Goal: Information Seeking & Learning: Learn about a topic

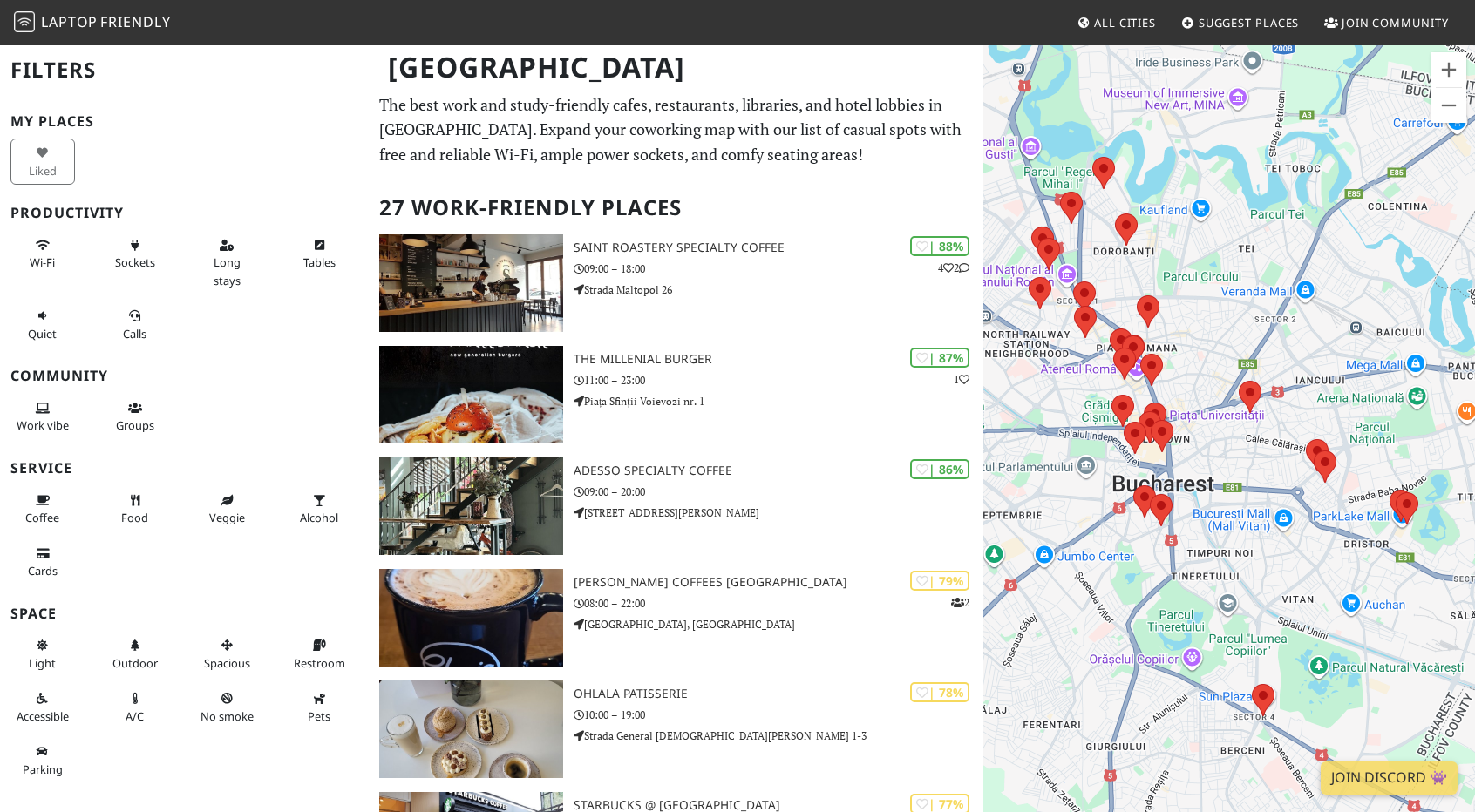
drag, startPoint x: 1271, startPoint y: 394, endPoint x: 1203, endPoint y: 396, distance: 68.0
click at [1203, 396] on div at bounding box center [1229, 450] width 492 height 812
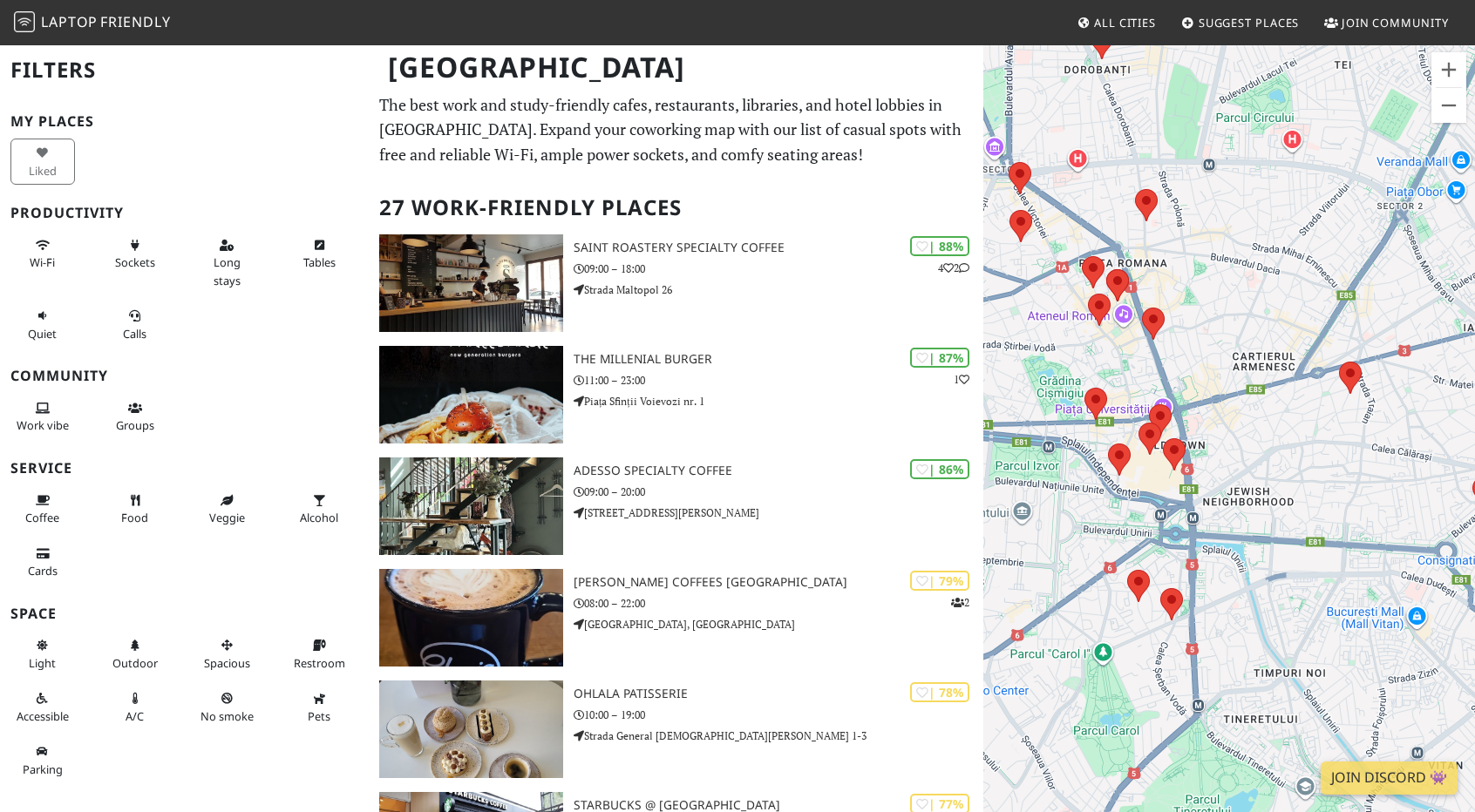
drag, startPoint x: 1152, startPoint y: 420, endPoint x: 1269, endPoint y: 398, distance: 119.1
click at [1269, 398] on div at bounding box center [1229, 450] width 492 height 812
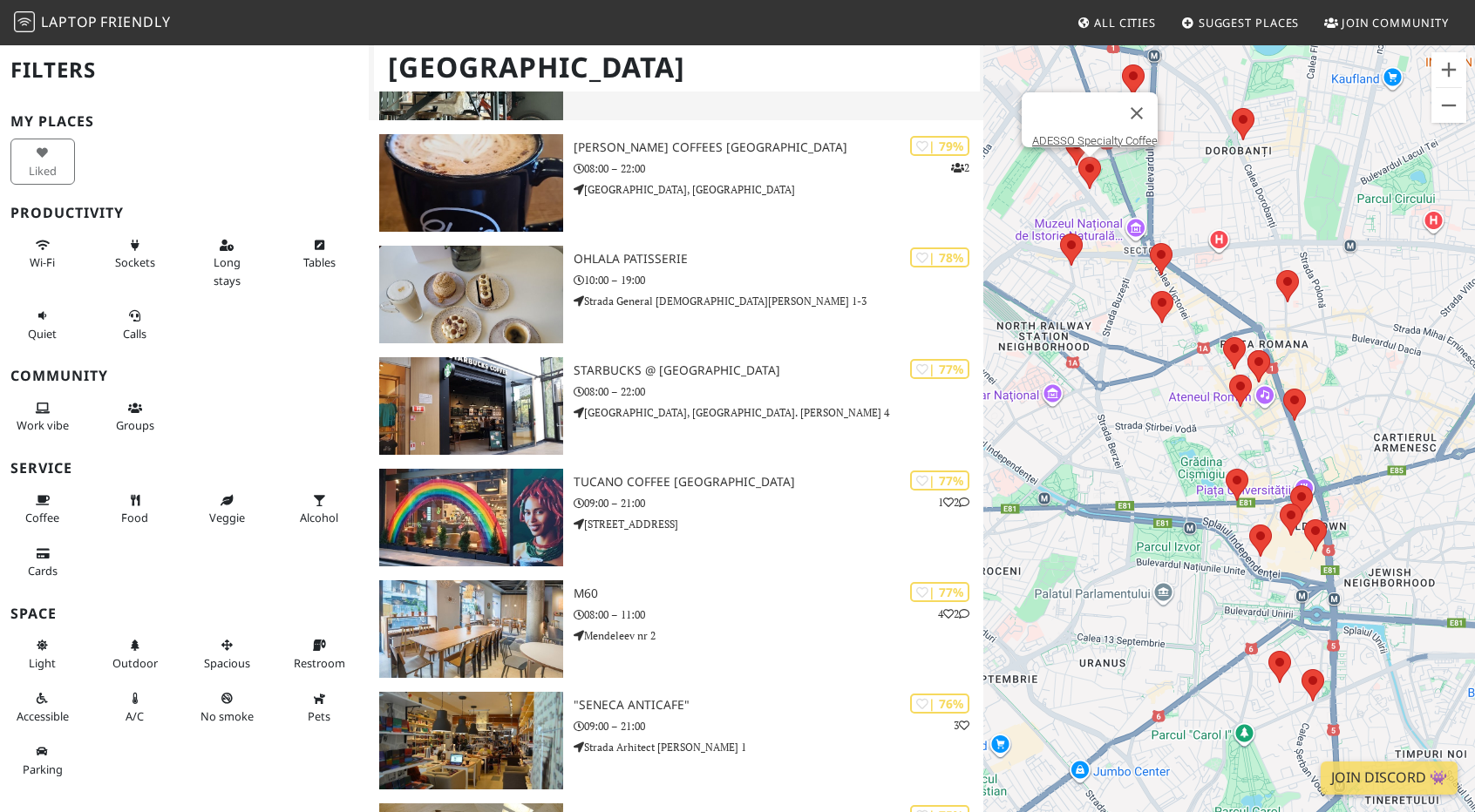
scroll to position [435, 0]
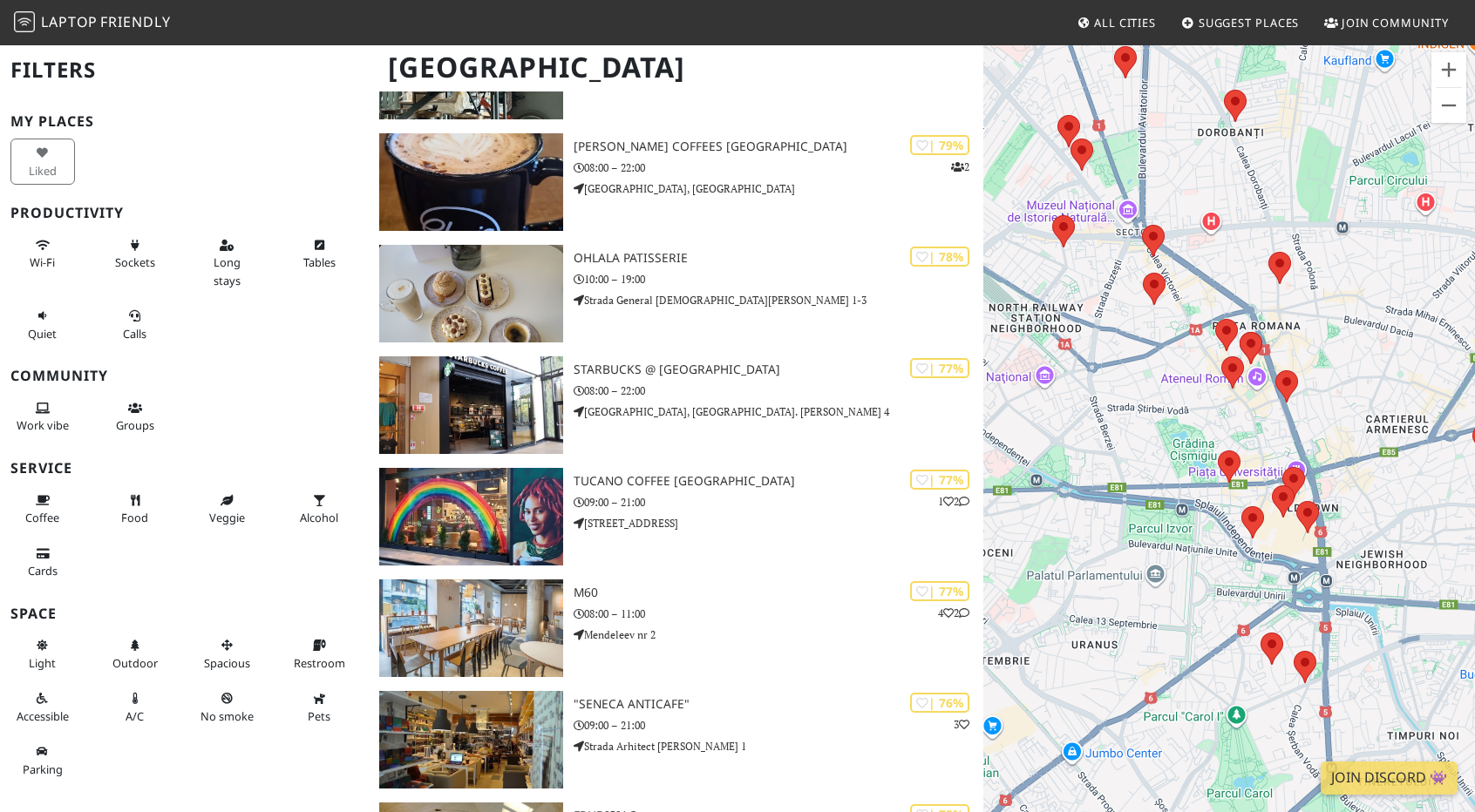
drag, startPoint x: 1263, startPoint y: 467, endPoint x: 1234, endPoint y: 433, distance: 44.7
click at [1234, 433] on div at bounding box center [1229, 450] width 492 height 812
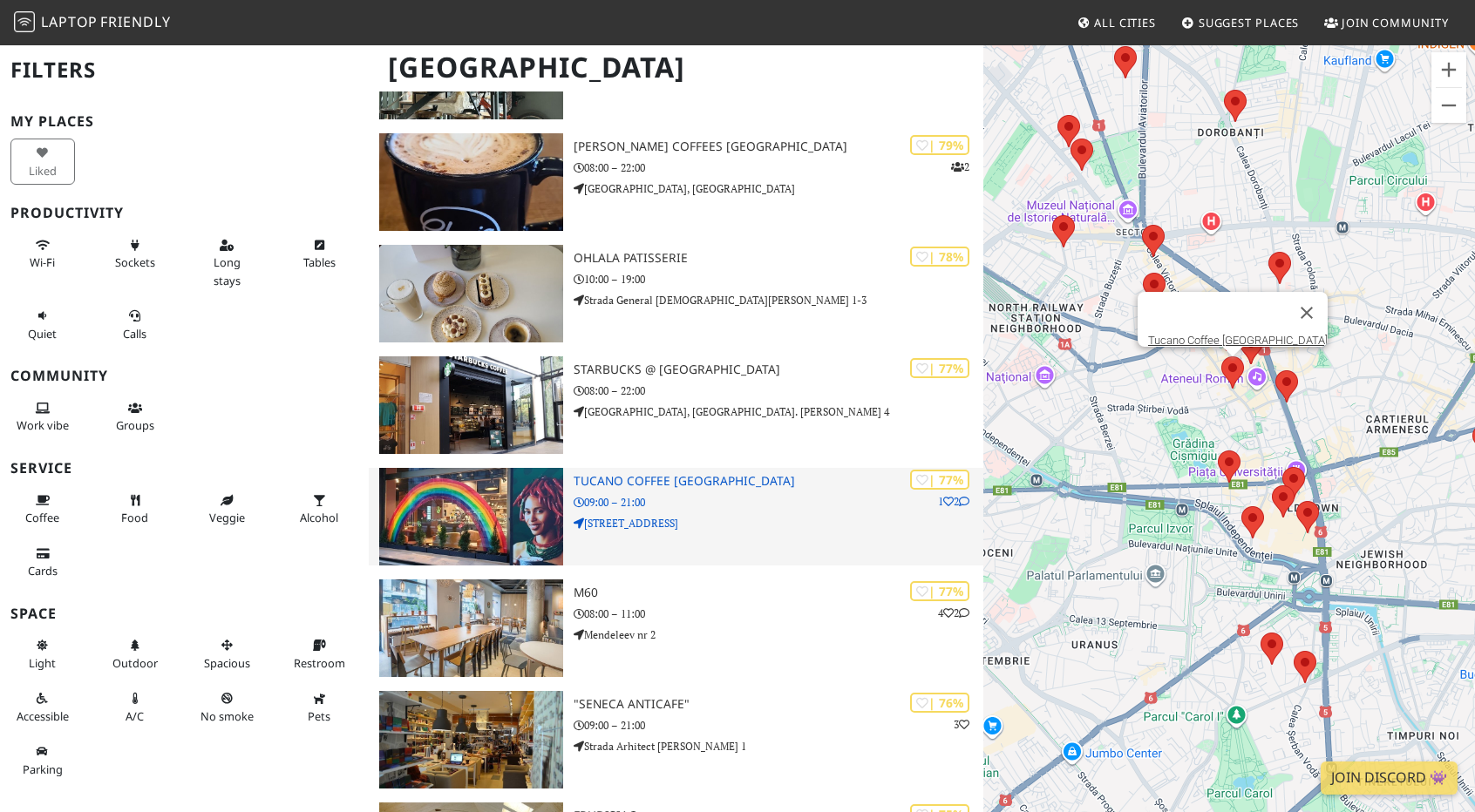
scroll to position [697, 0]
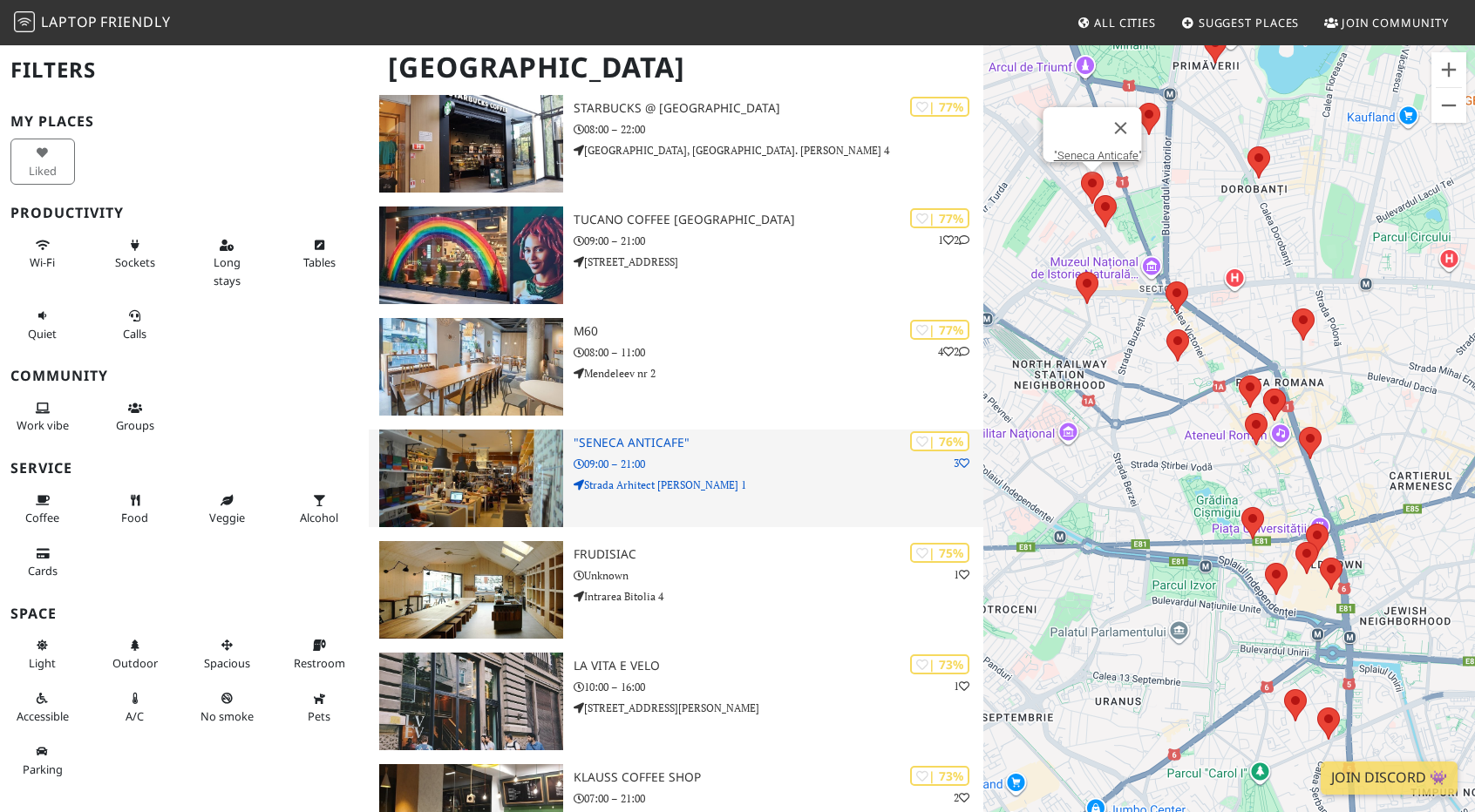
click at [643, 443] on h3 ""Seneca Anticafe"" at bounding box center [778, 442] width 410 height 15
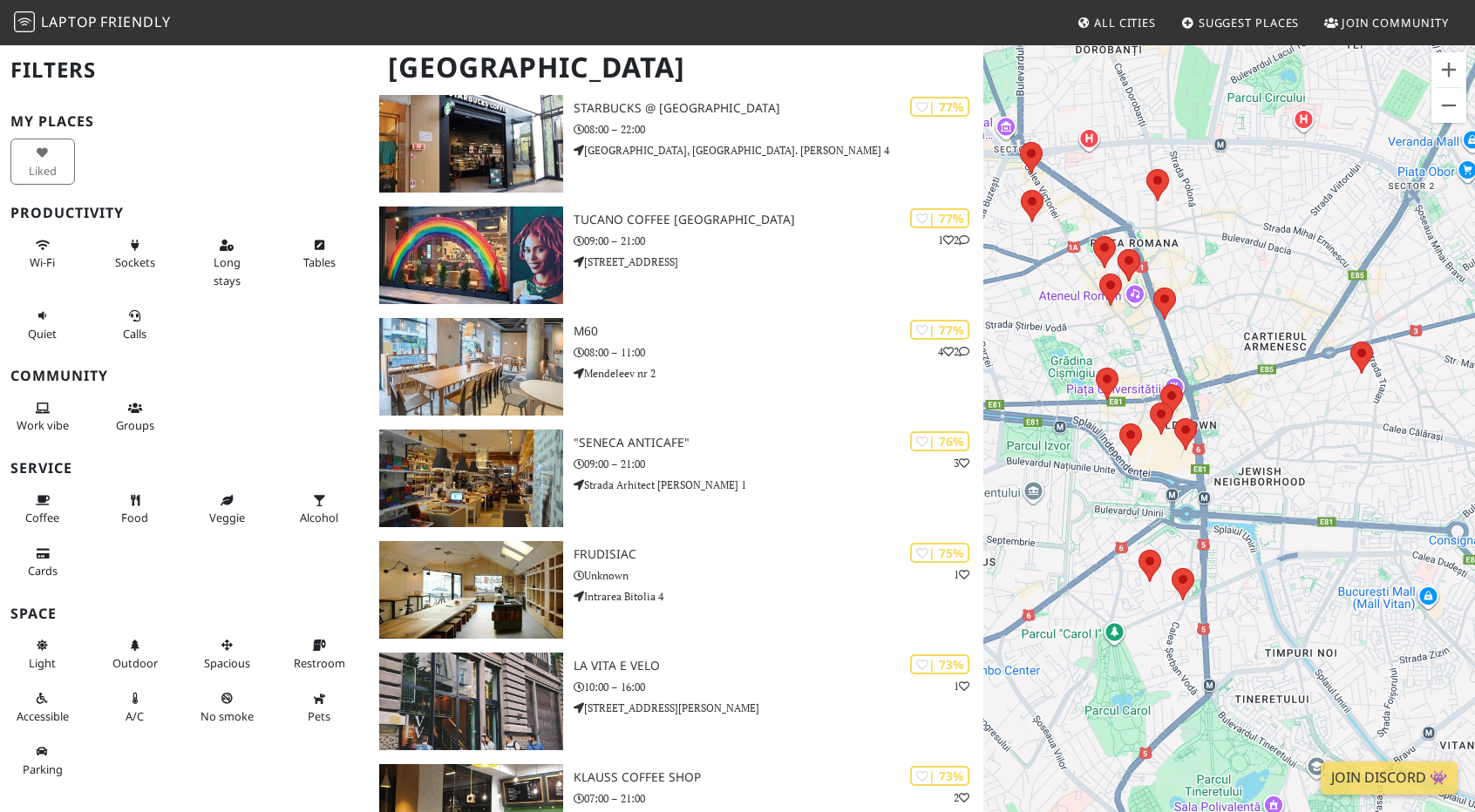
drag, startPoint x: 1208, startPoint y: 491, endPoint x: 1245, endPoint y: 402, distance: 96.4
click at [1245, 402] on div at bounding box center [1229, 450] width 492 height 812
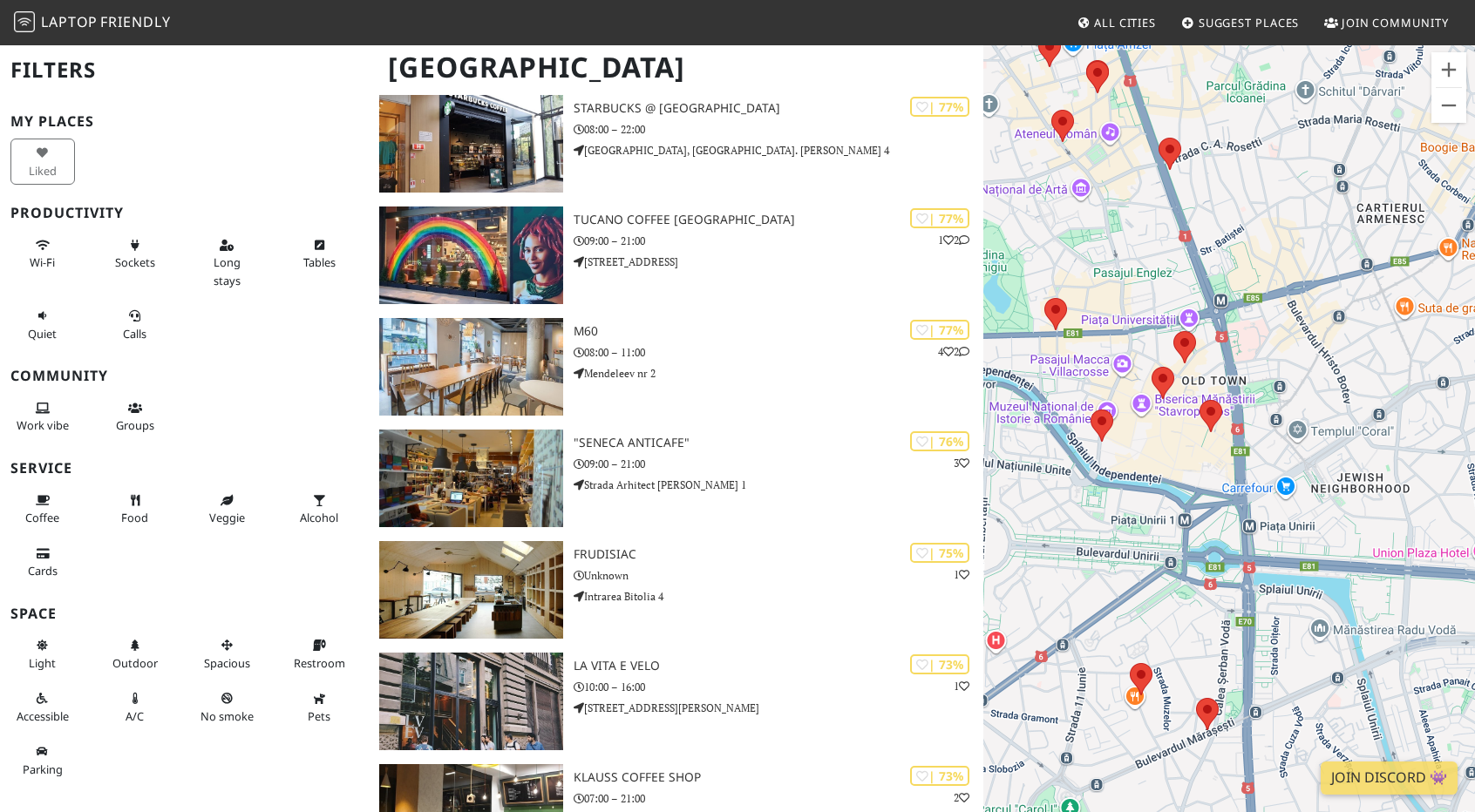
drag, startPoint x: 1291, startPoint y: 356, endPoint x: 1338, endPoint y: 386, distance: 55.8
click at [1338, 386] on div at bounding box center [1229, 450] width 492 height 812
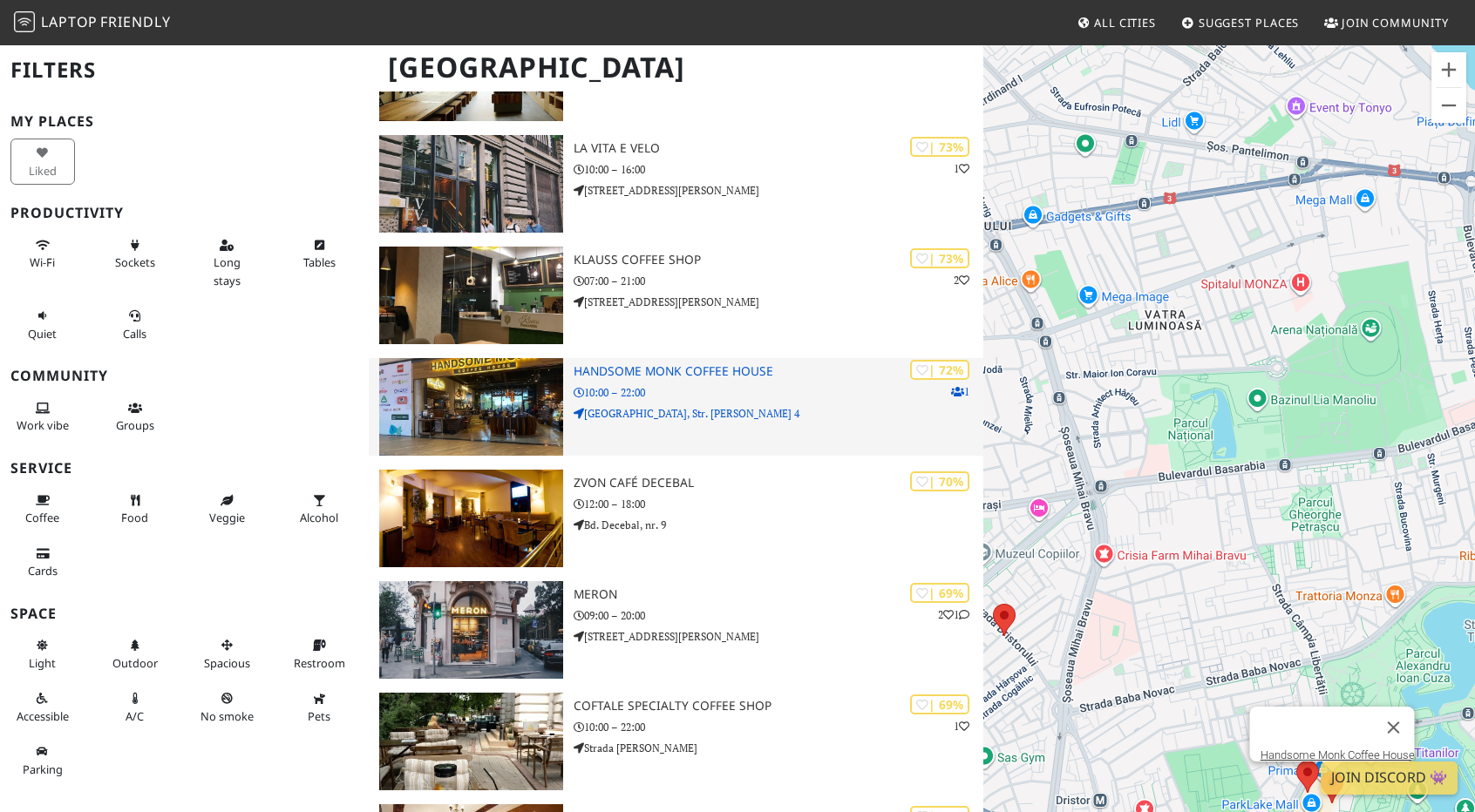
scroll to position [1220, 0]
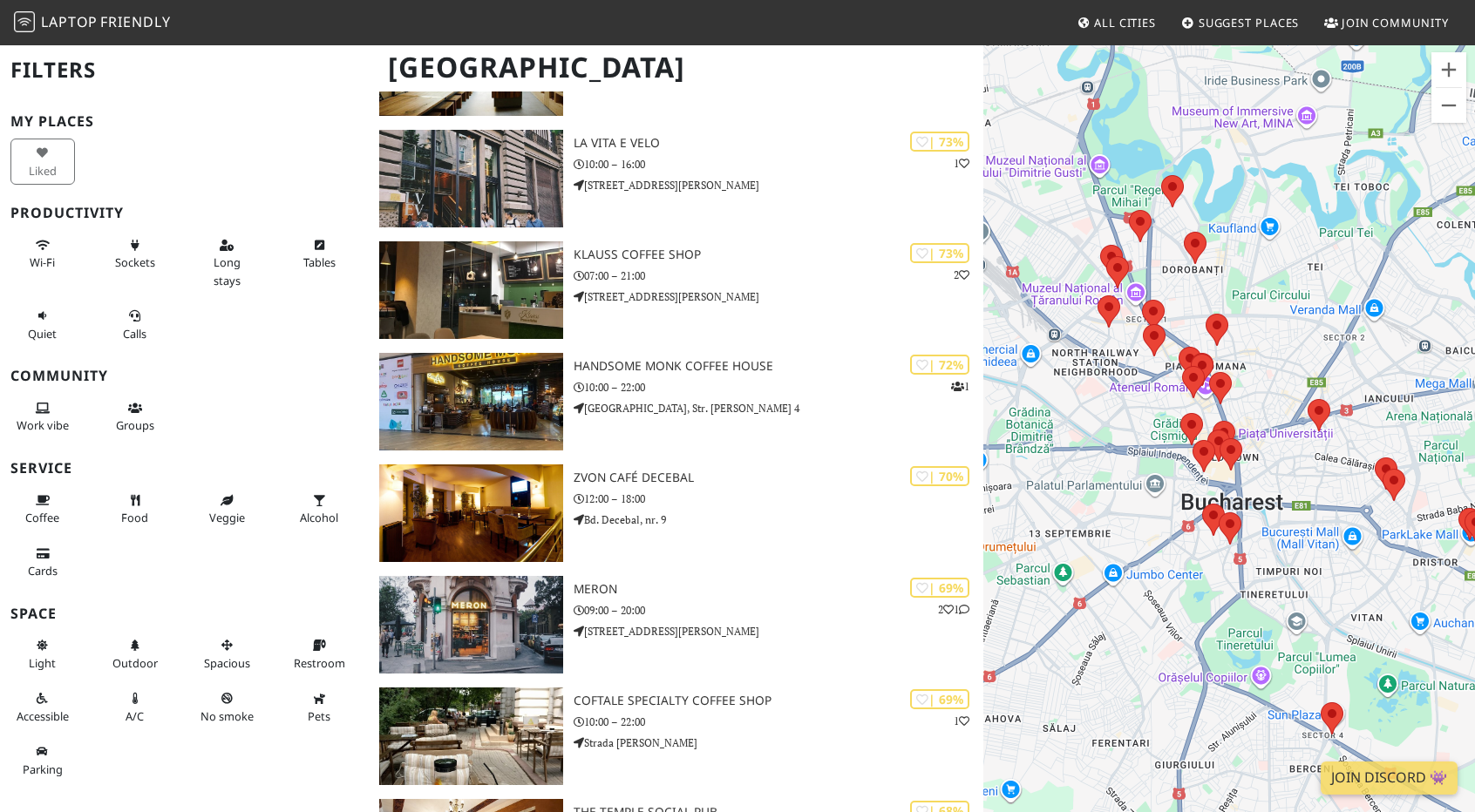
drag, startPoint x: 1145, startPoint y: 459, endPoint x: 1280, endPoint y: 447, distance: 135.5
click at [1280, 447] on div at bounding box center [1229, 450] width 492 height 812
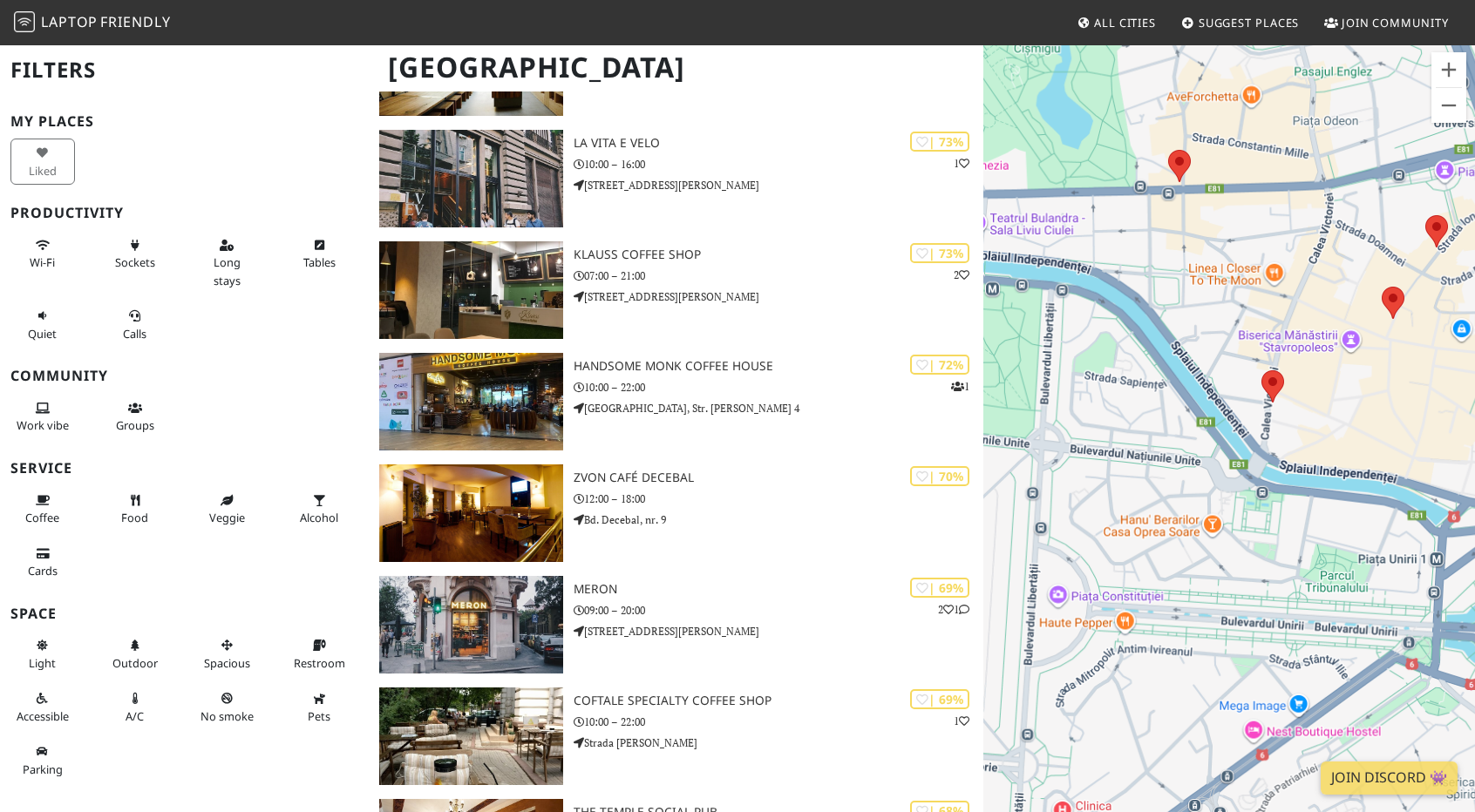
drag, startPoint x: 1243, startPoint y: 475, endPoint x: 1255, endPoint y: 416, distance: 60.2
click at [1223, 482] on div at bounding box center [1229, 450] width 492 height 812
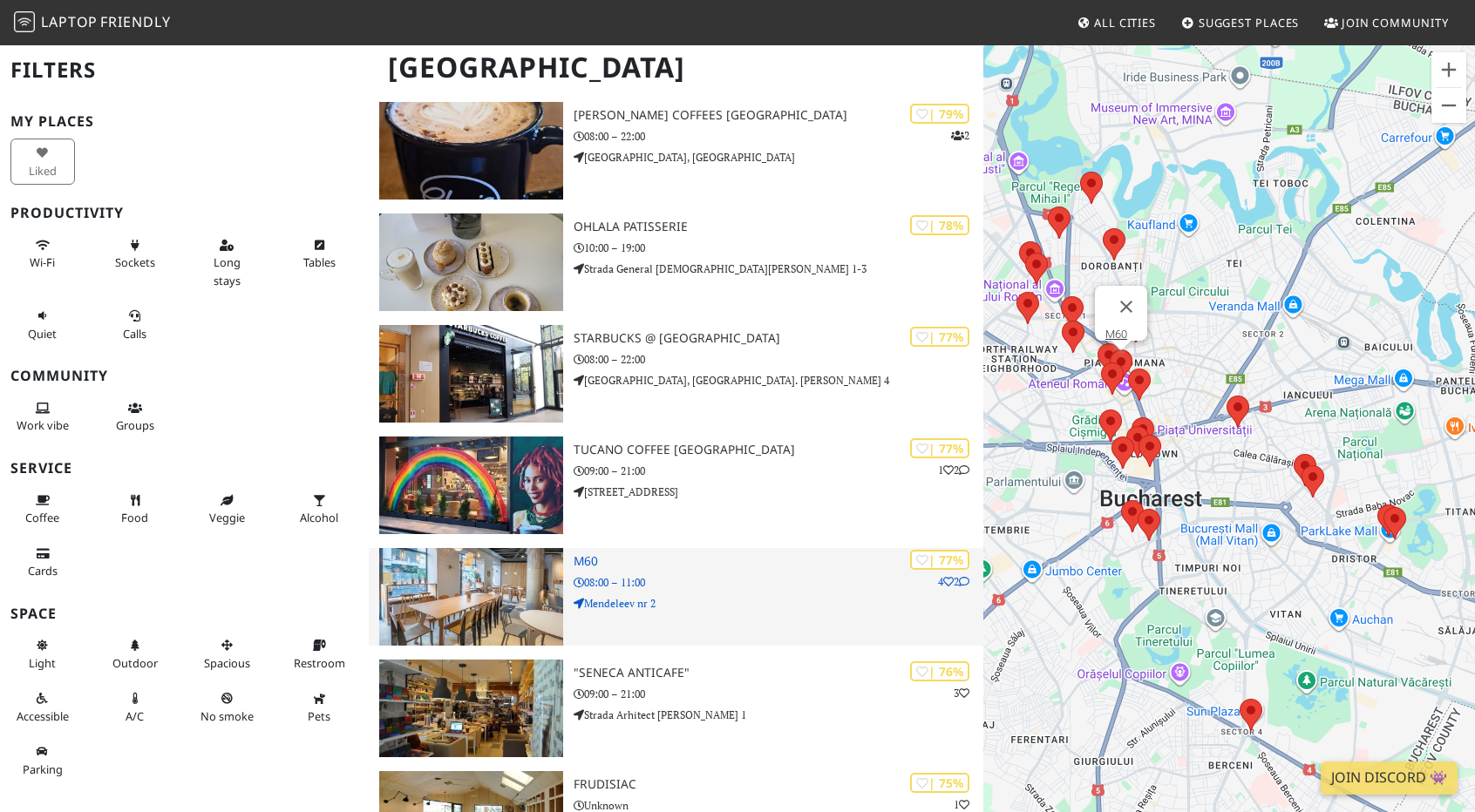
scroll to position [523, 0]
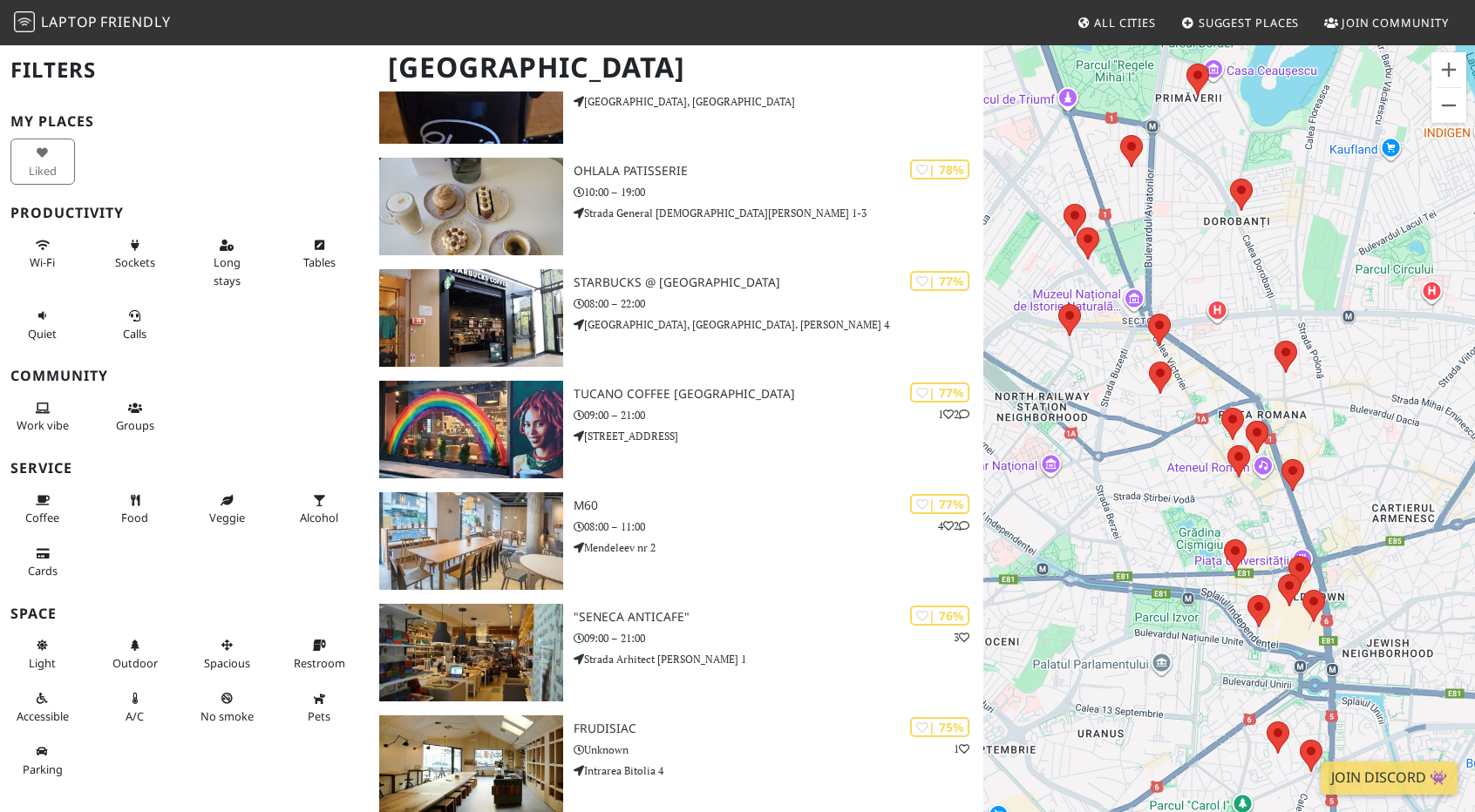
drag, startPoint x: 1108, startPoint y: 221, endPoint x: 1231, endPoint y: 407, distance: 223.0
click at [1231, 407] on div at bounding box center [1229, 450] width 492 height 812
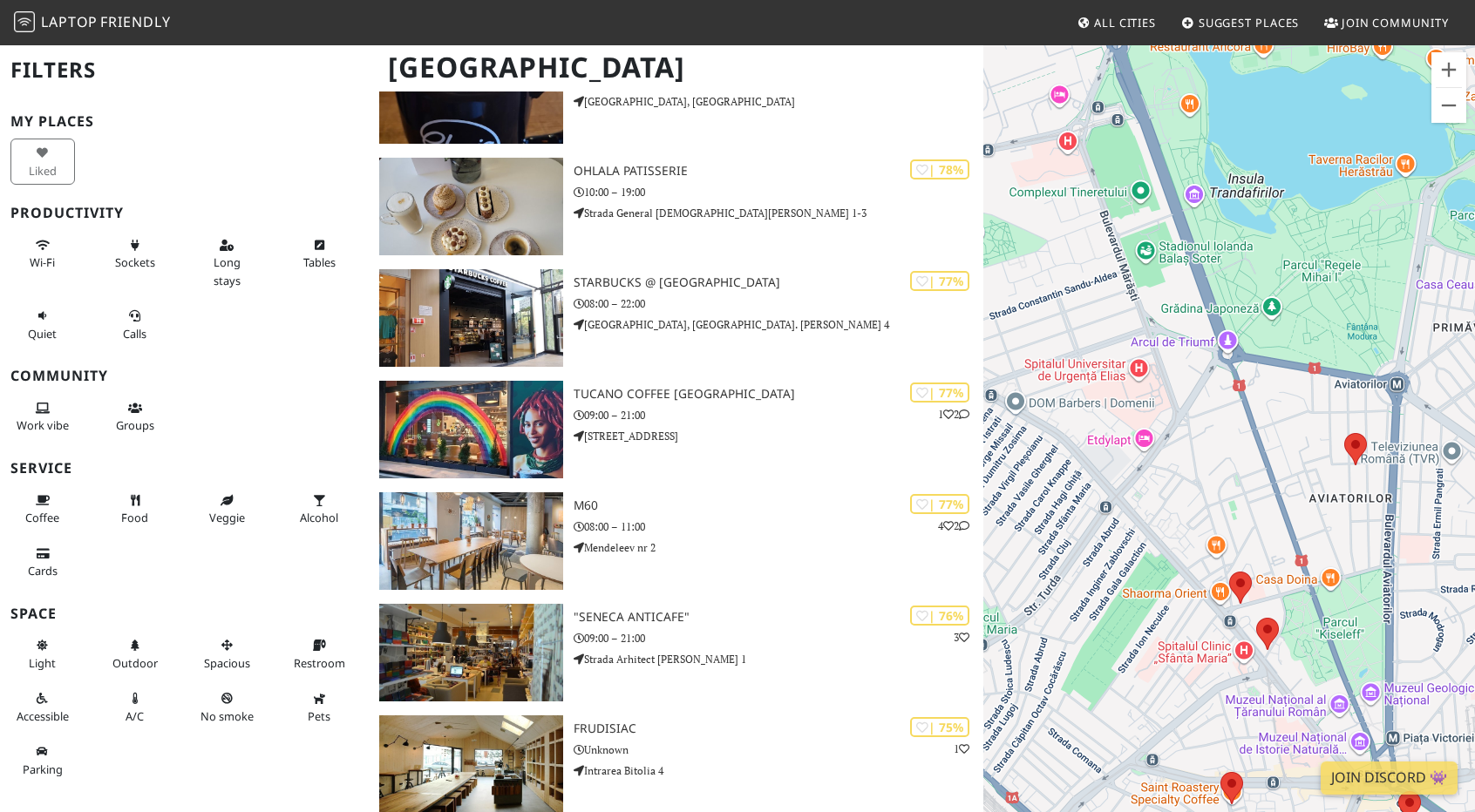
drag, startPoint x: 1141, startPoint y: 668, endPoint x: 1028, endPoint y: 227, distance: 455.2
click at [1028, 232] on div at bounding box center [1229, 450] width 492 height 812
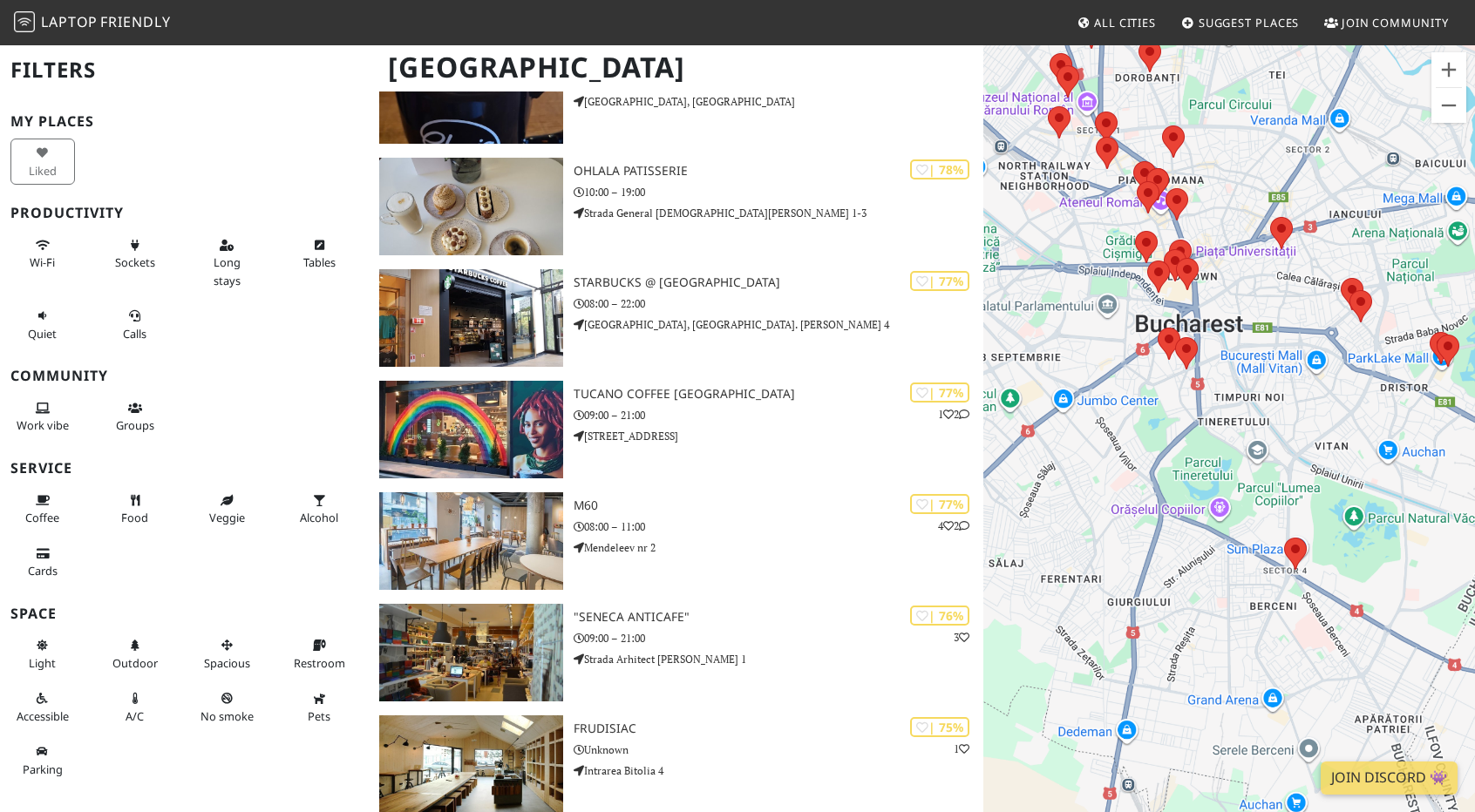
drag, startPoint x: 1123, startPoint y: 237, endPoint x: 1138, endPoint y: 407, distance: 170.7
click at [1138, 407] on div at bounding box center [1229, 450] width 492 height 812
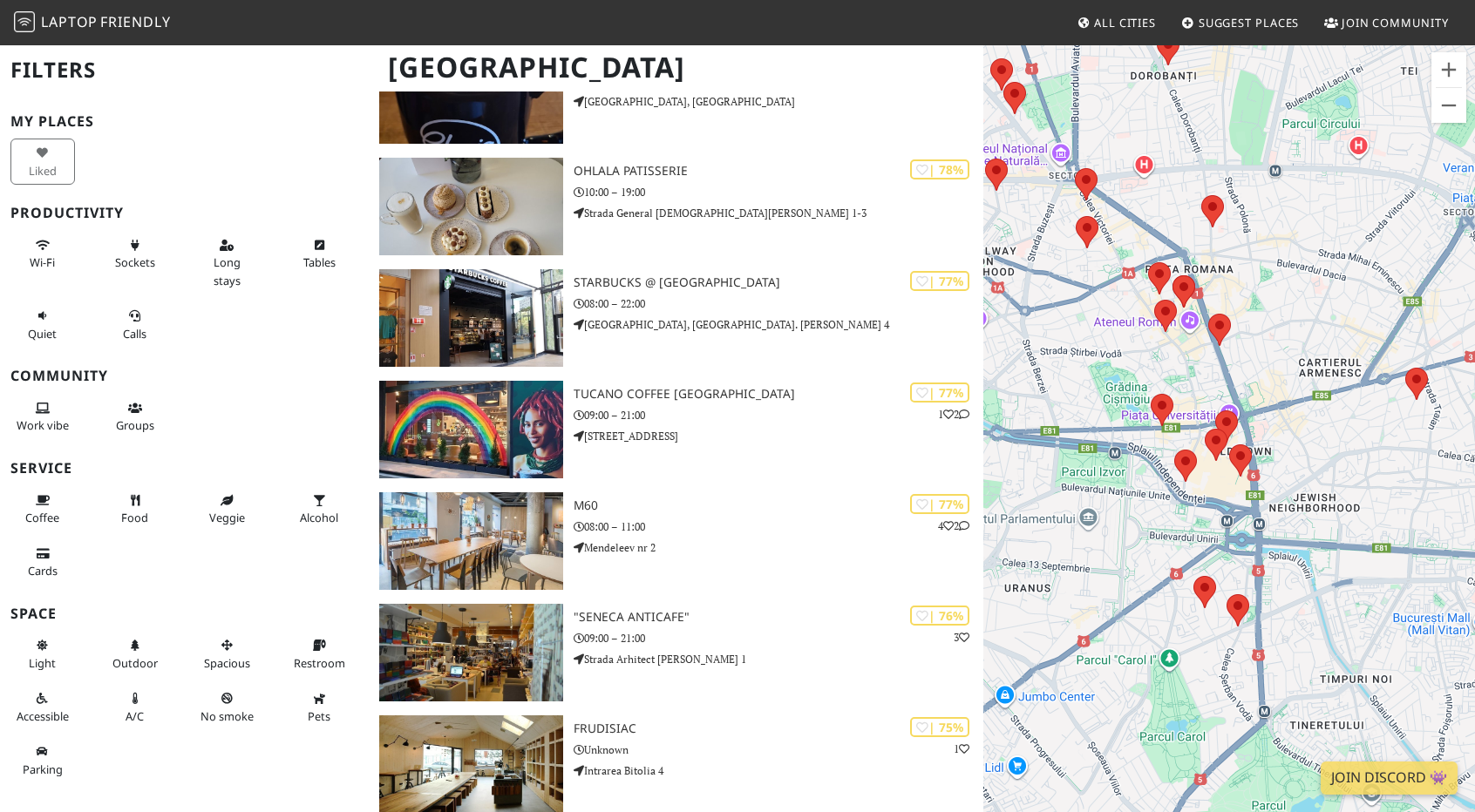
drag, startPoint x: 1137, startPoint y: 517, endPoint x: 1065, endPoint y: 374, distance: 160.1
click at [1065, 374] on div at bounding box center [1229, 450] width 492 height 812
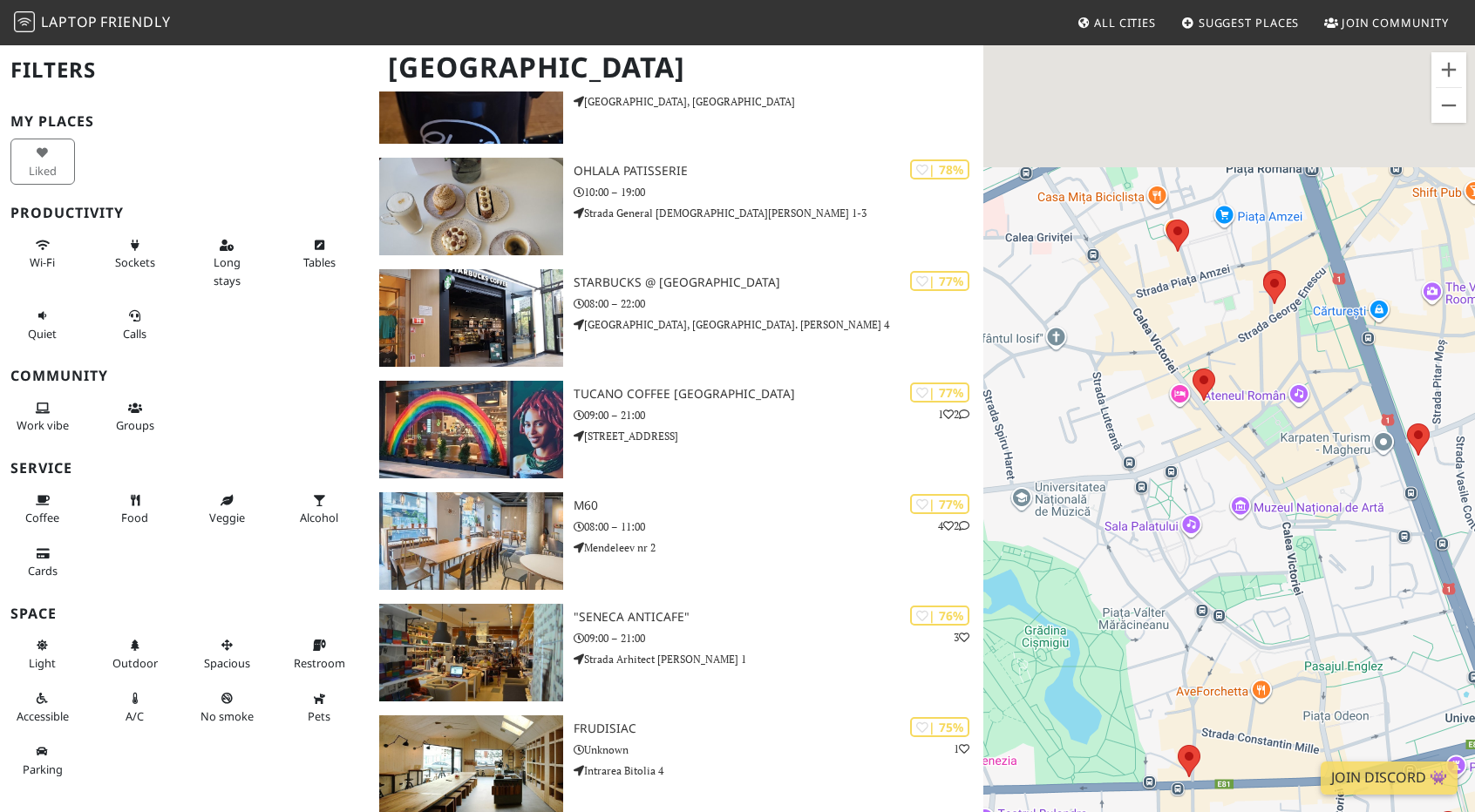
drag, startPoint x: 1160, startPoint y: 212, endPoint x: 1080, endPoint y: 421, distance: 223.8
click at [1079, 421] on div at bounding box center [1229, 450] width 492 height 812
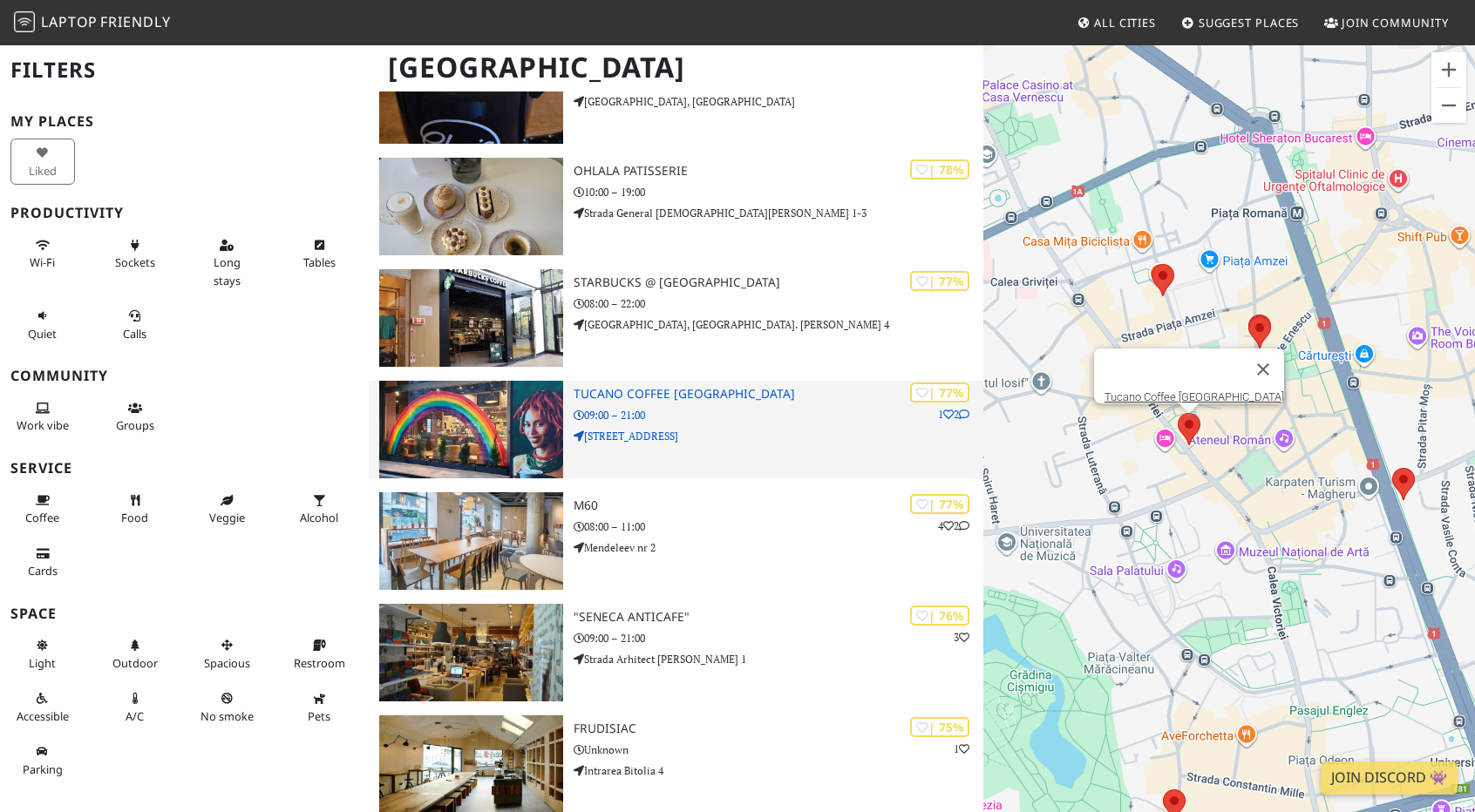
drag, startPoint x: 678, startPoint y: 405, endPoint x: 671, endPoint y: 412, distance: 9.9
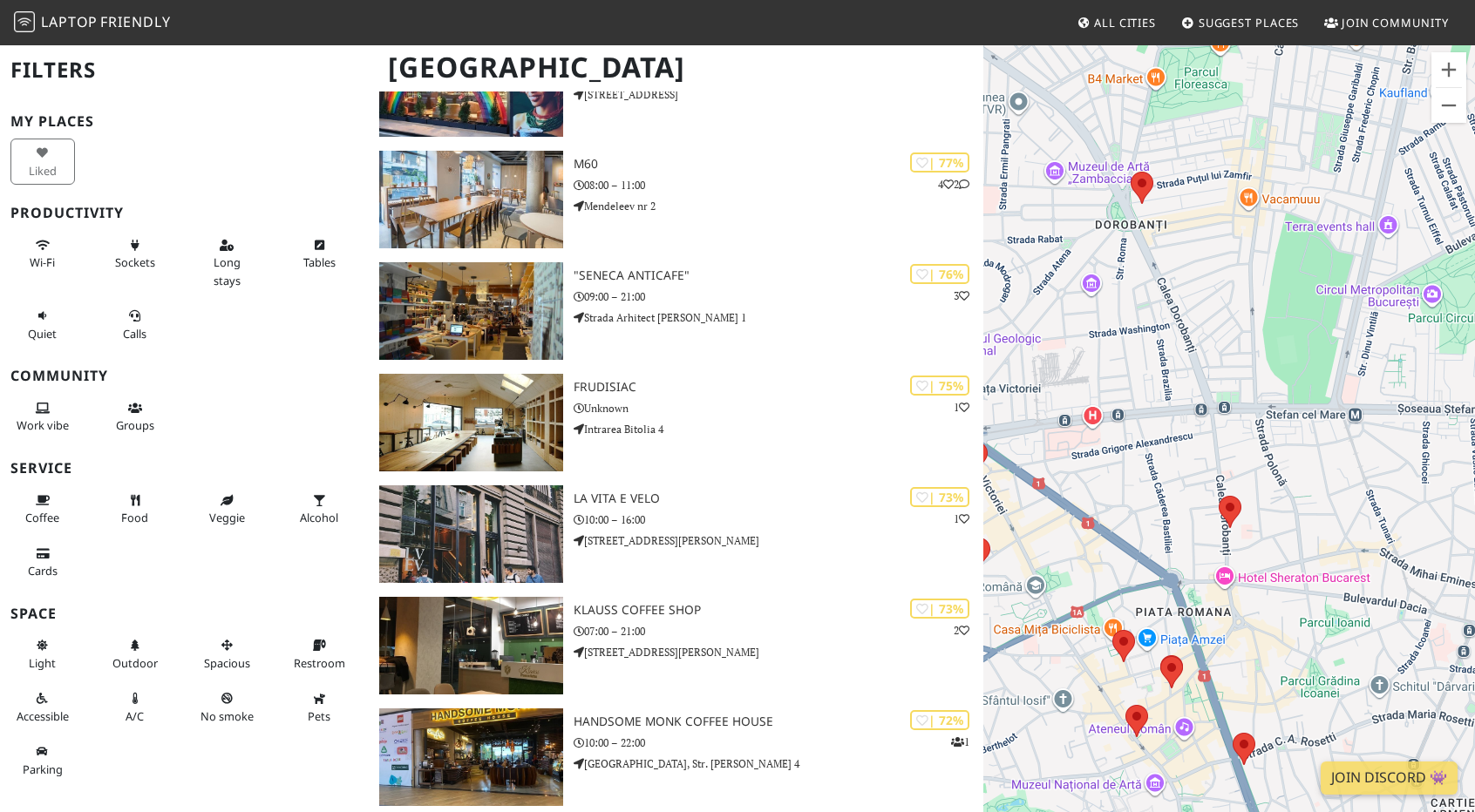
scroll to position [872, 0]
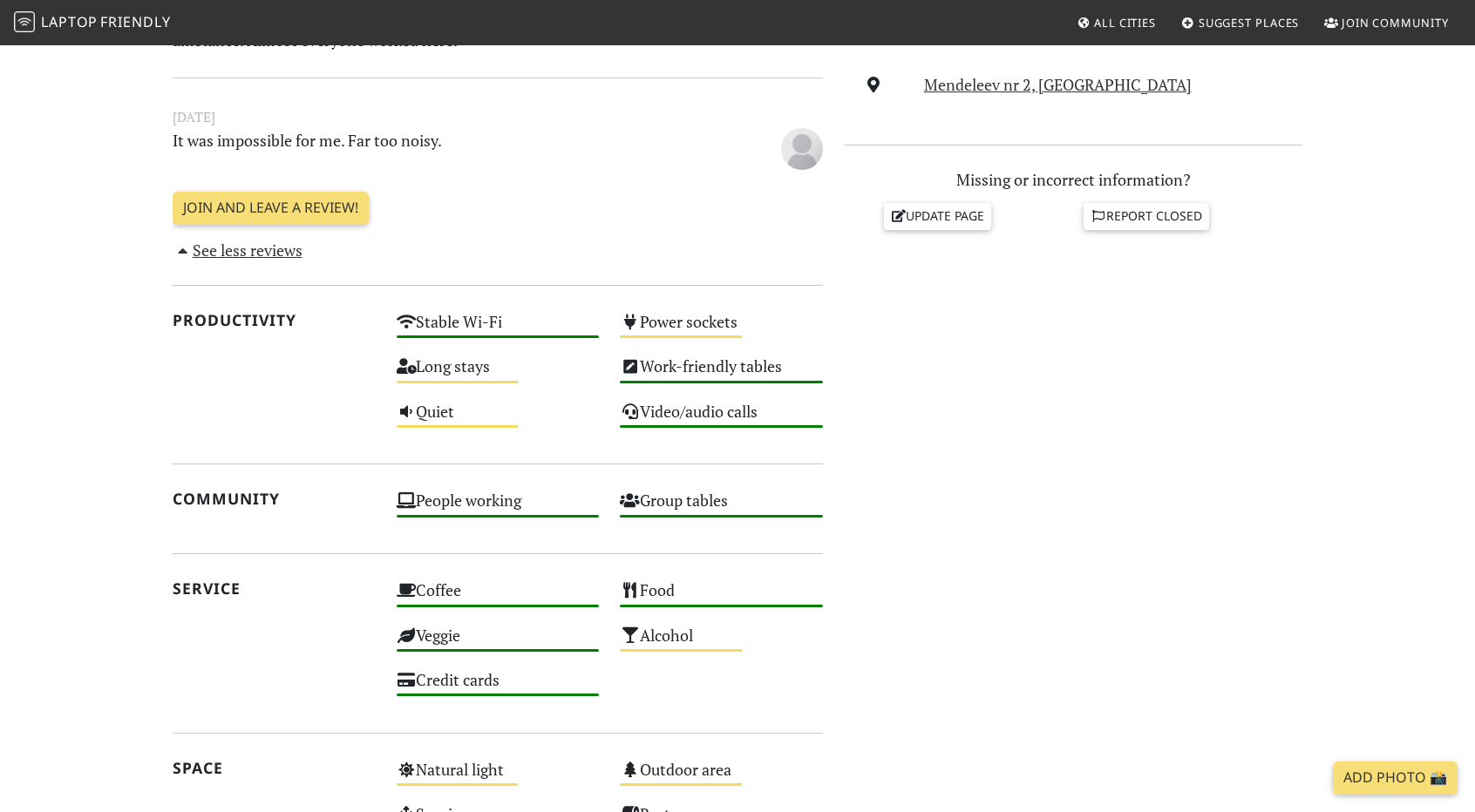
scroll to position [697, 0]
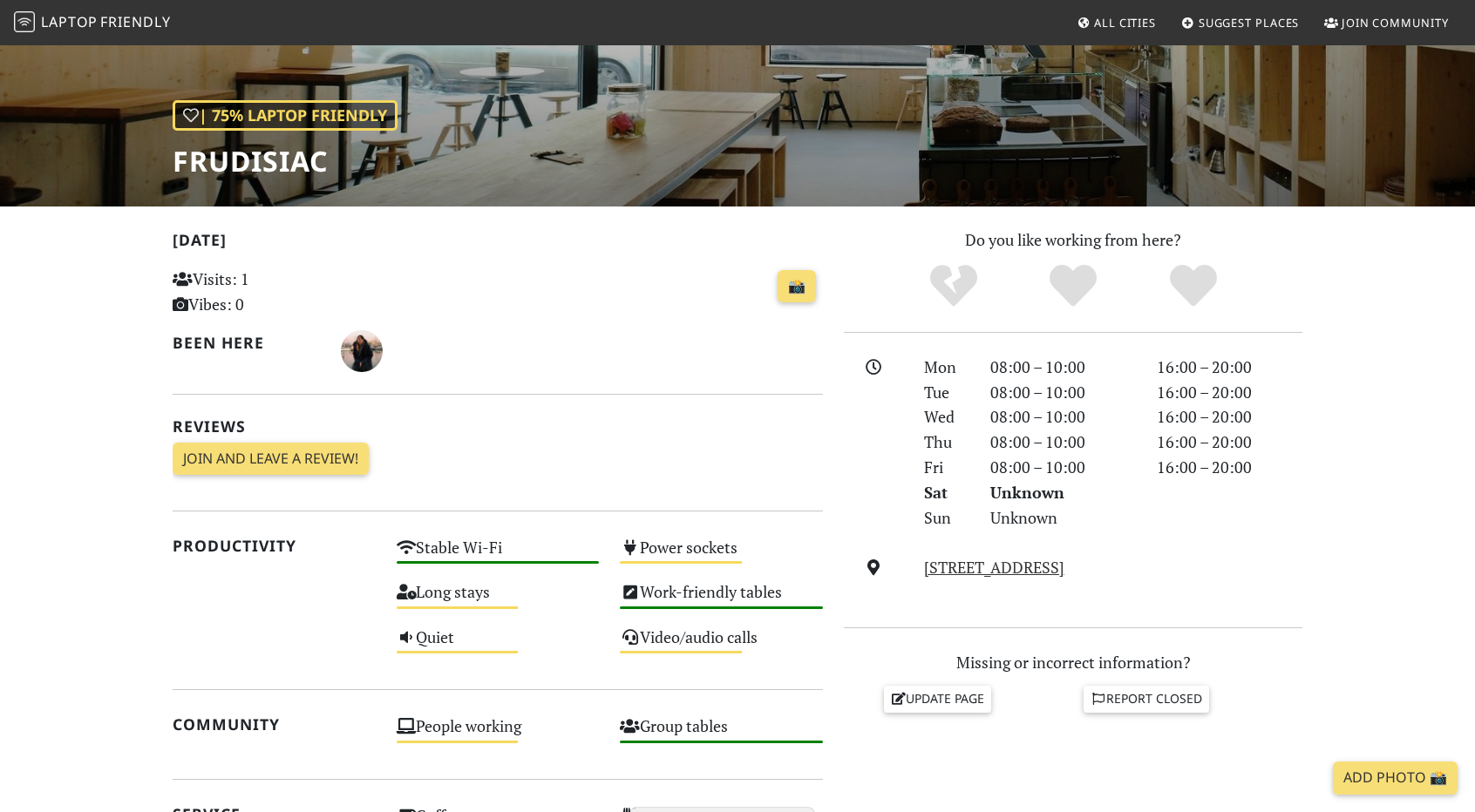
scroll to position [175, 0]
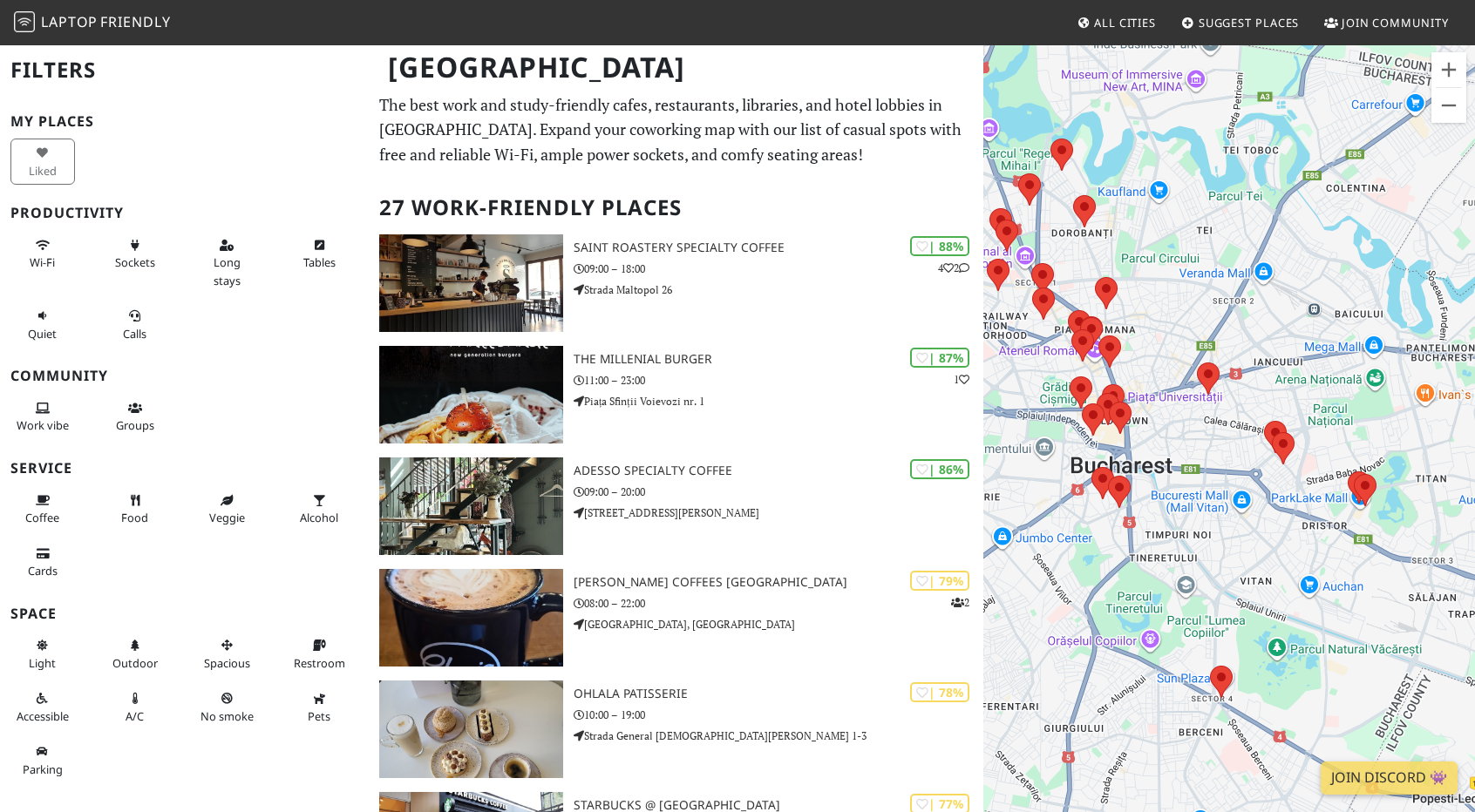
drag, startPoint x: 1272, startPoint y: 368, endPoint x: 1145, endPoint y: 353, distance: 127.9
click at [1145, 353] on div at bounding box center [1229, 450] width 492 height 812
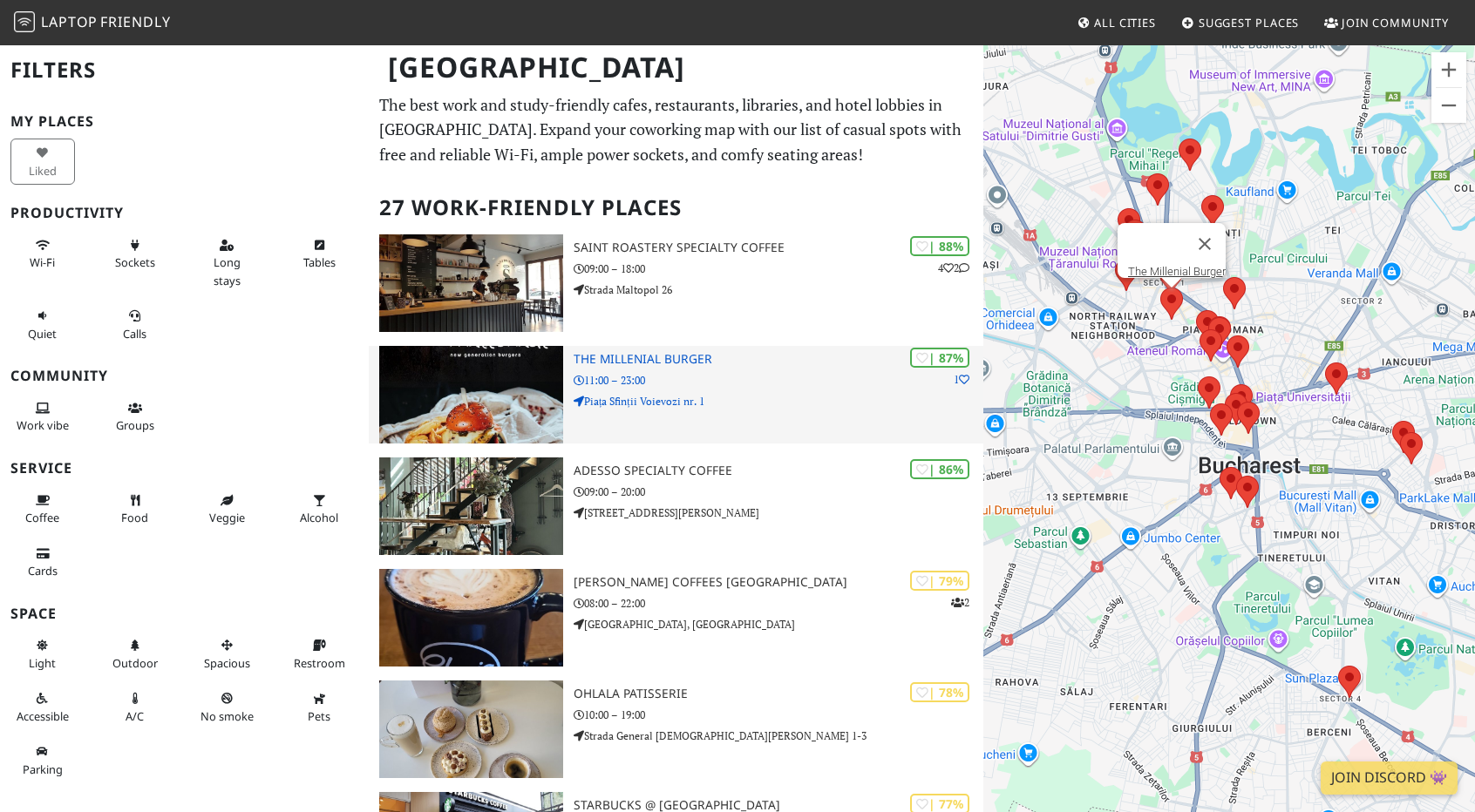
click at [735, 381] on p "11:00 – 23:00" at bounding box center [778, 380] width 410 height 17
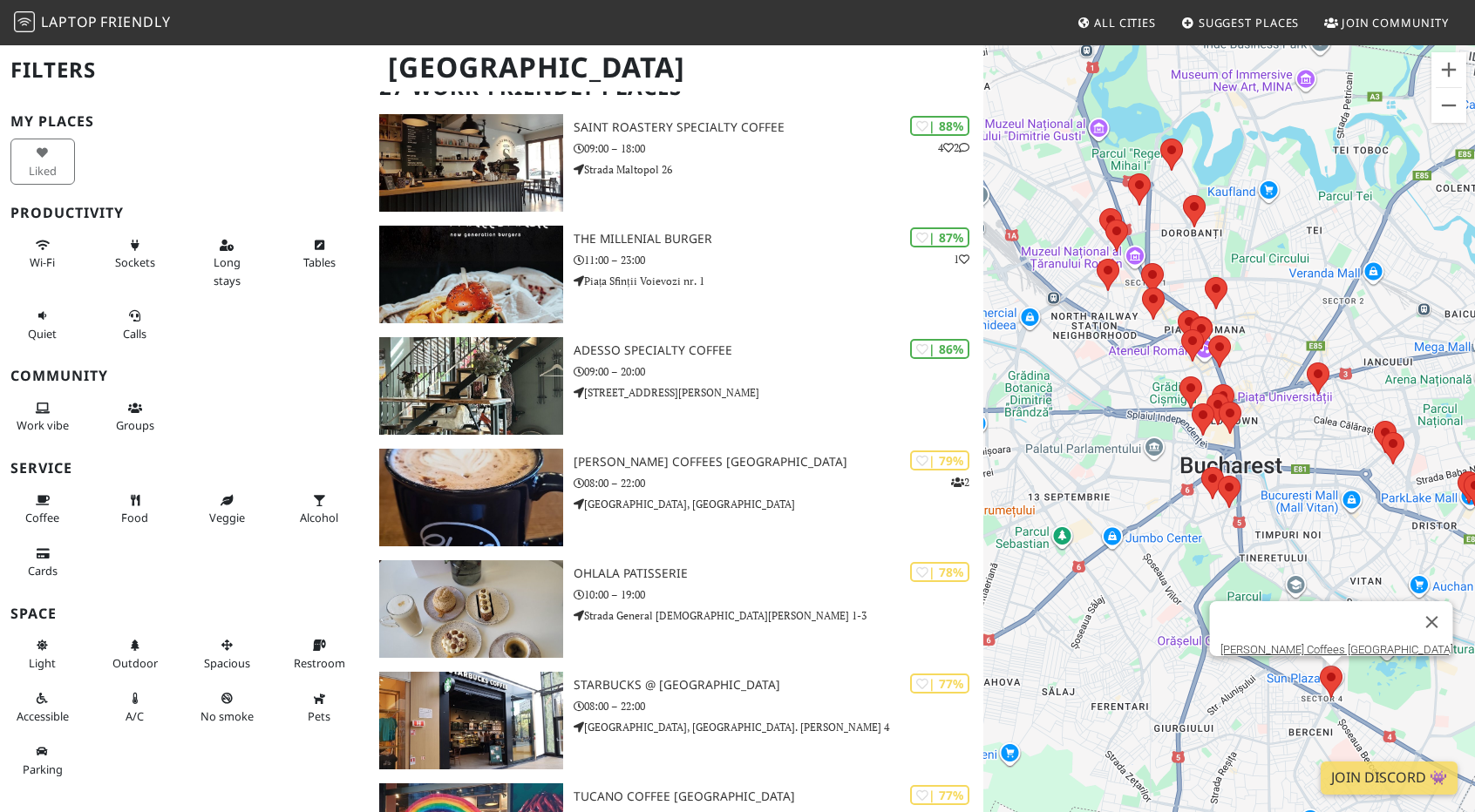
scroll to position [175, 0]
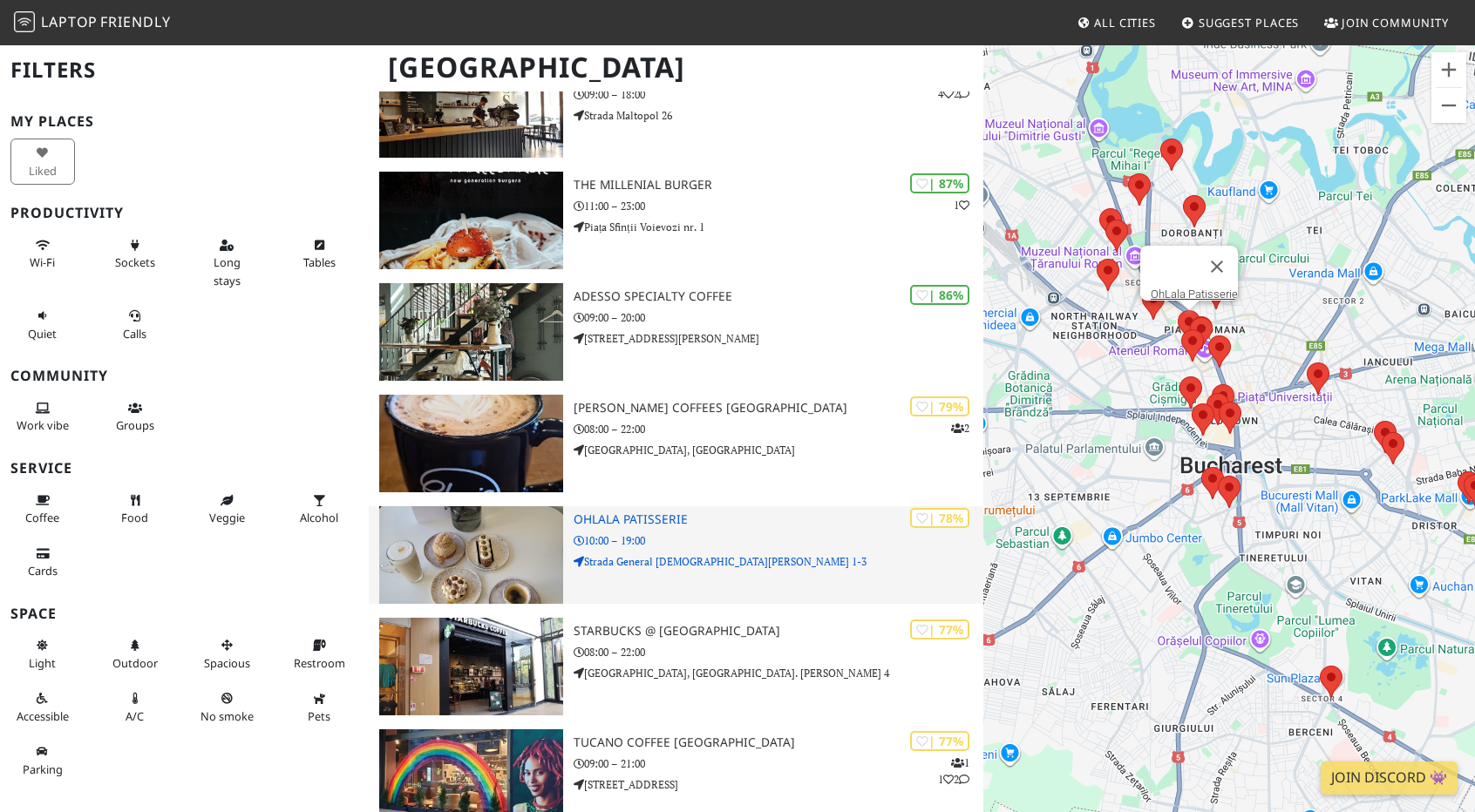
click at [713, 549] on div "| 78% OhLala Patisserie 10:00 – 19:00 Strada General Christian Tell 1-3" at bounding box center [778, 555] width 410 height 98
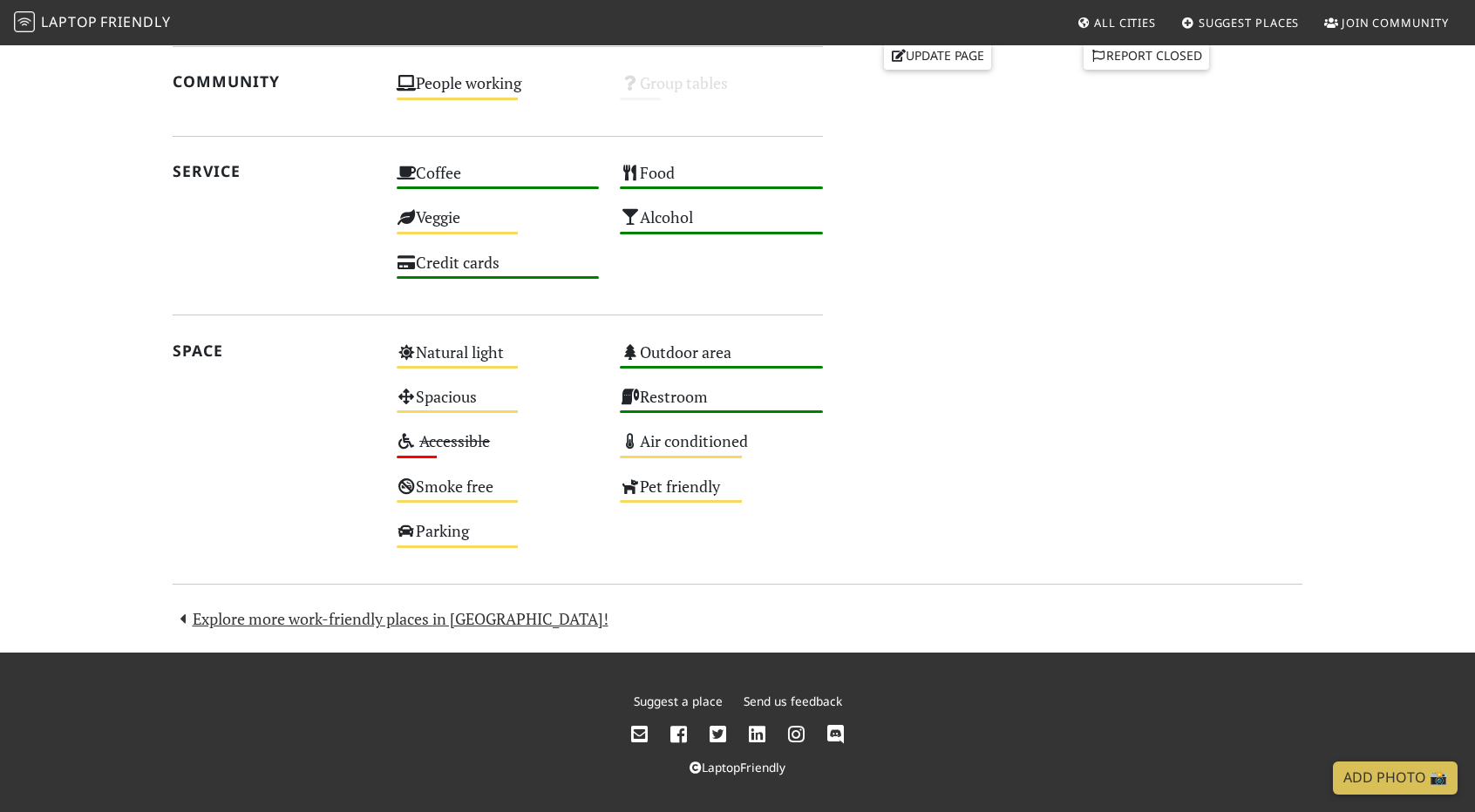
scroll to position [845, 0]
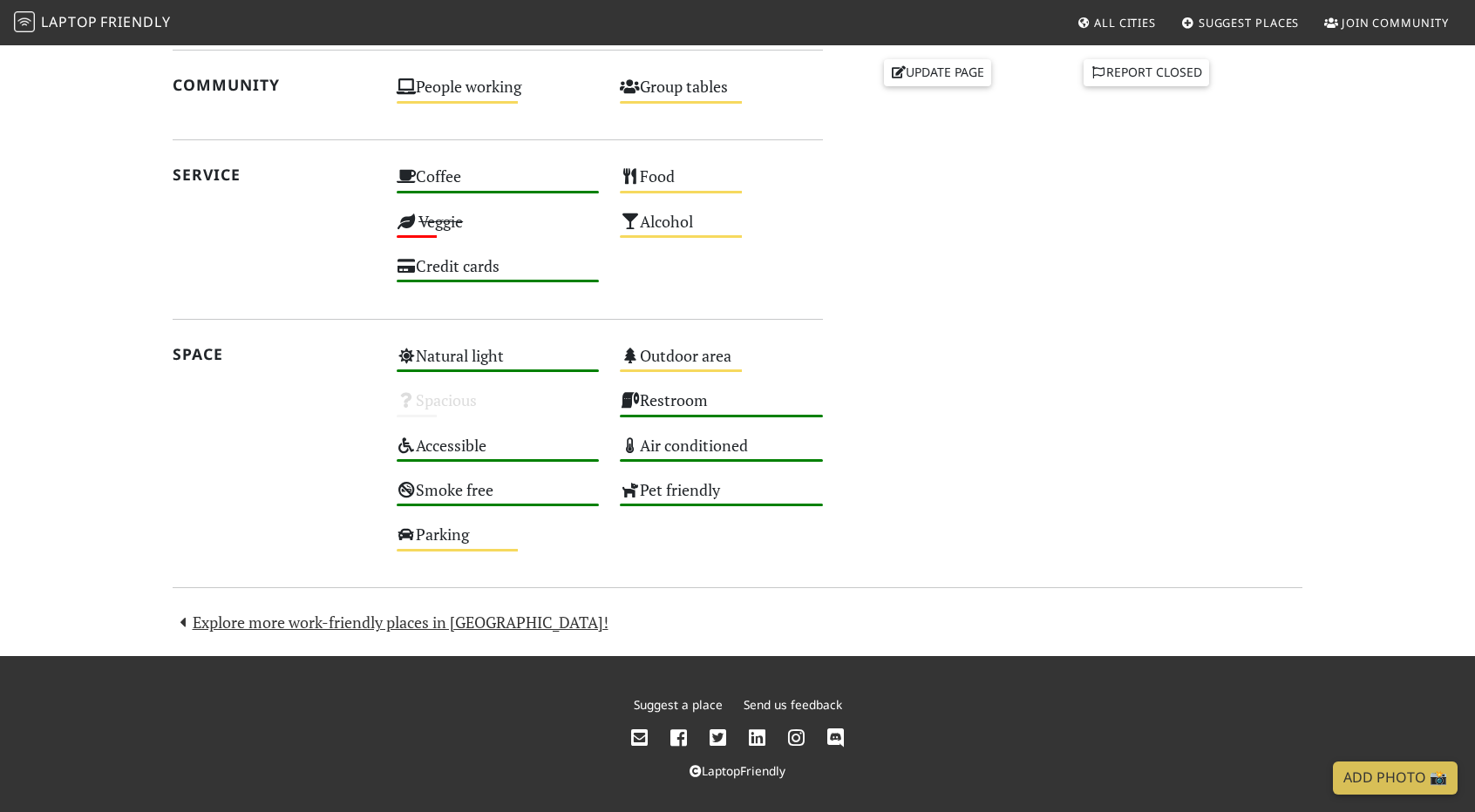
scroll to position [832, 0]
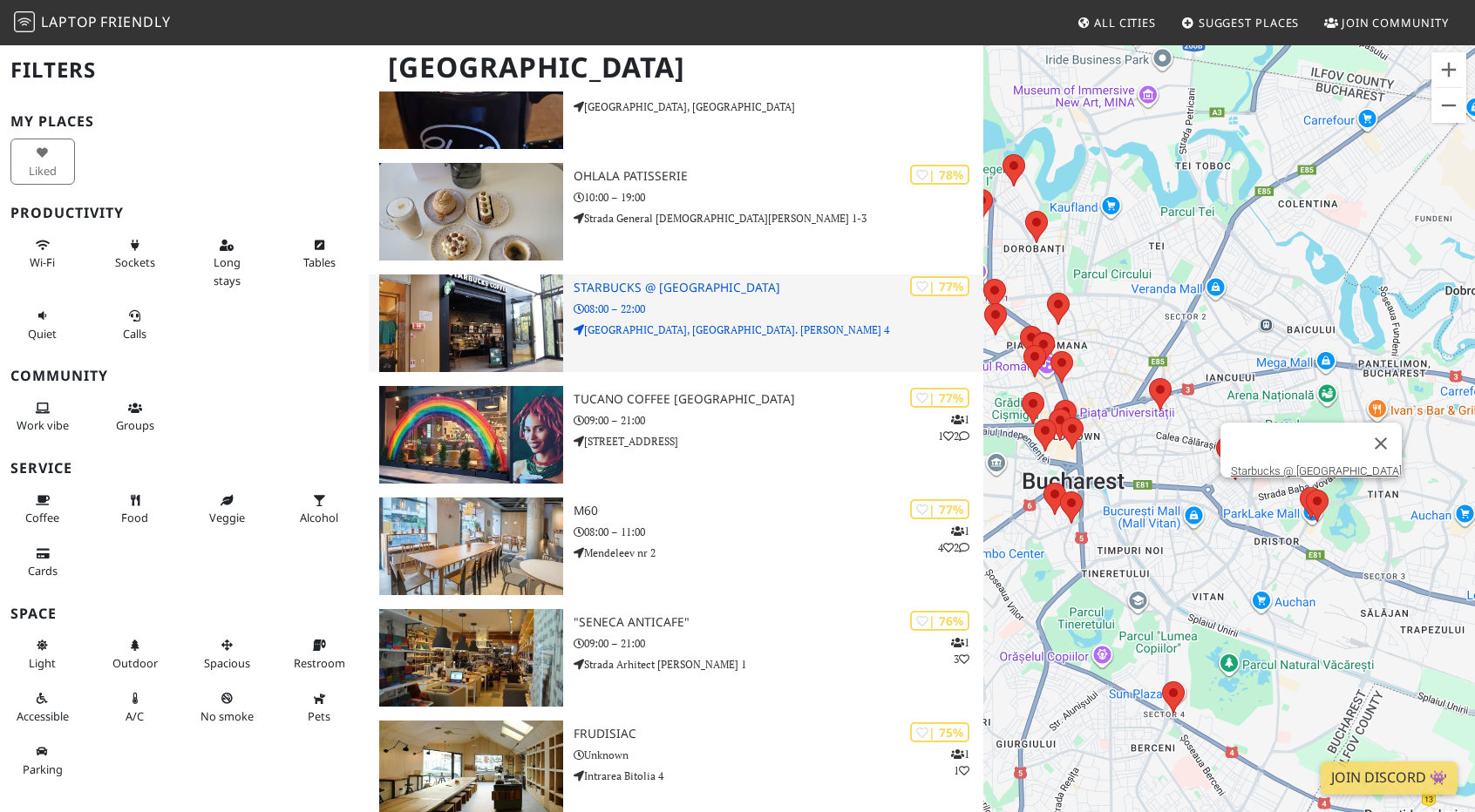
scroll to position [610, 0]
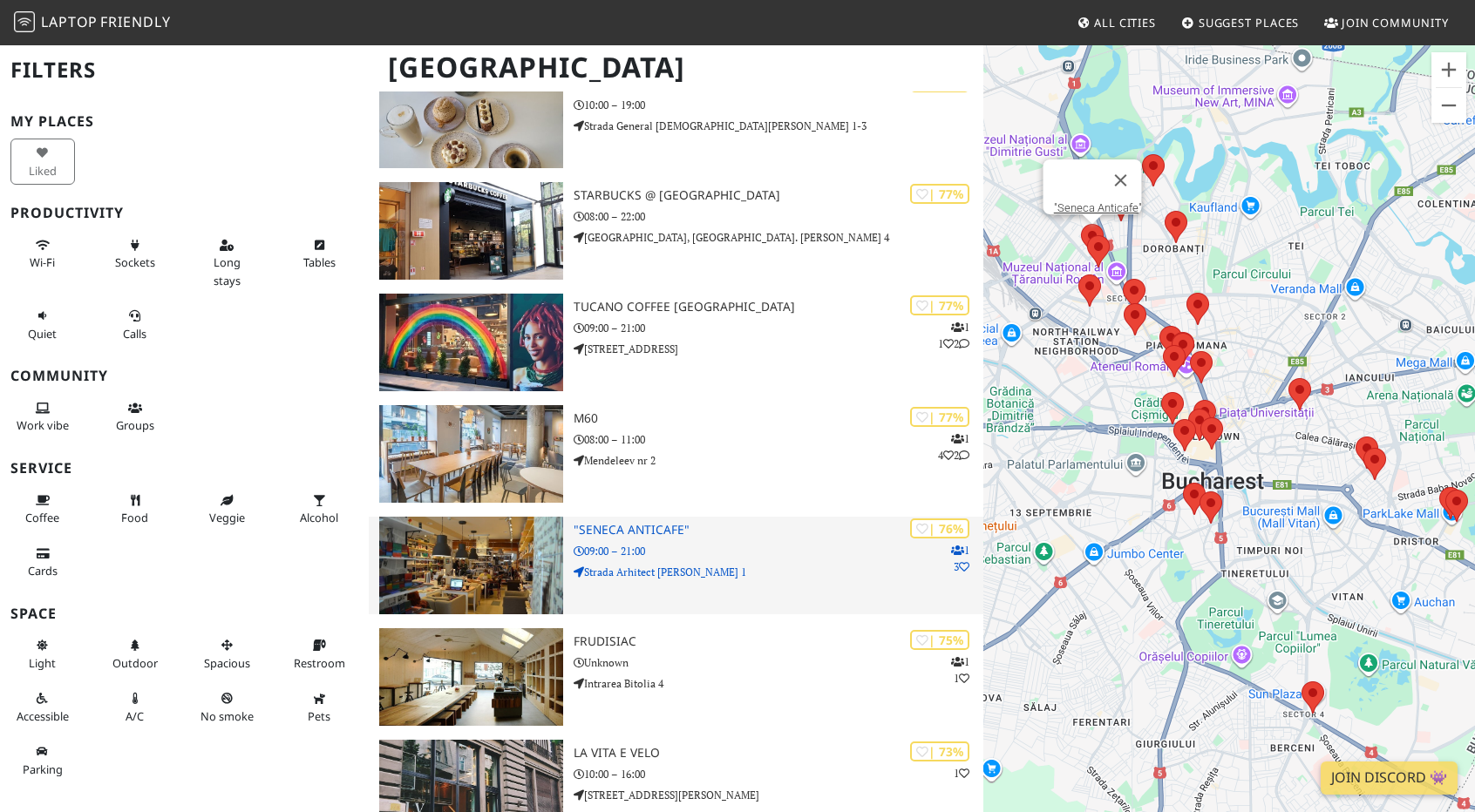
click at [685, 537] on div "| 76% 1 3 "Seneca Anticafe" 09:00 – 21:00 Strada Arhitect Ion Mincu 1" at bounding box center [778, 565] width 410 height 98
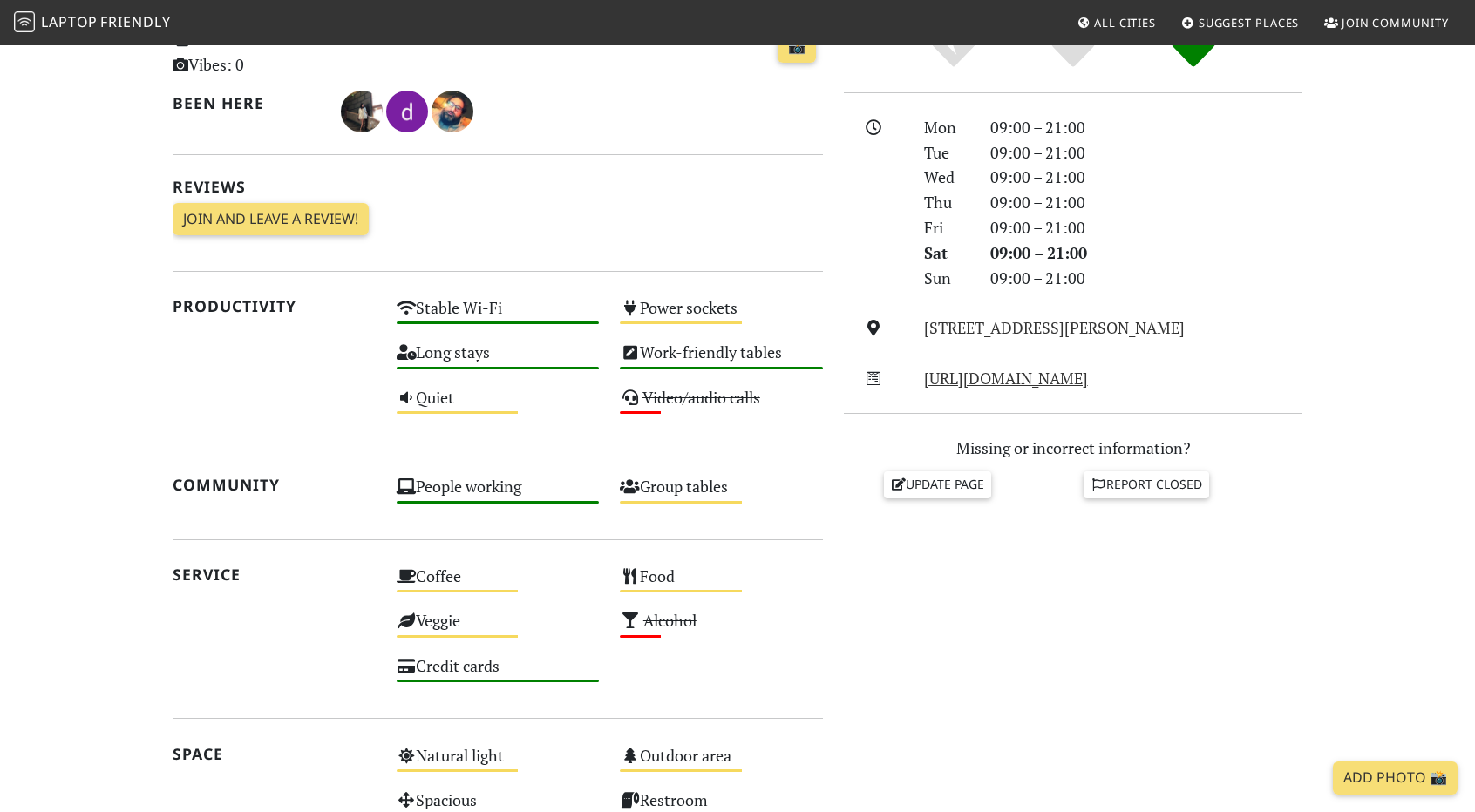
scroll to position [784, 0]
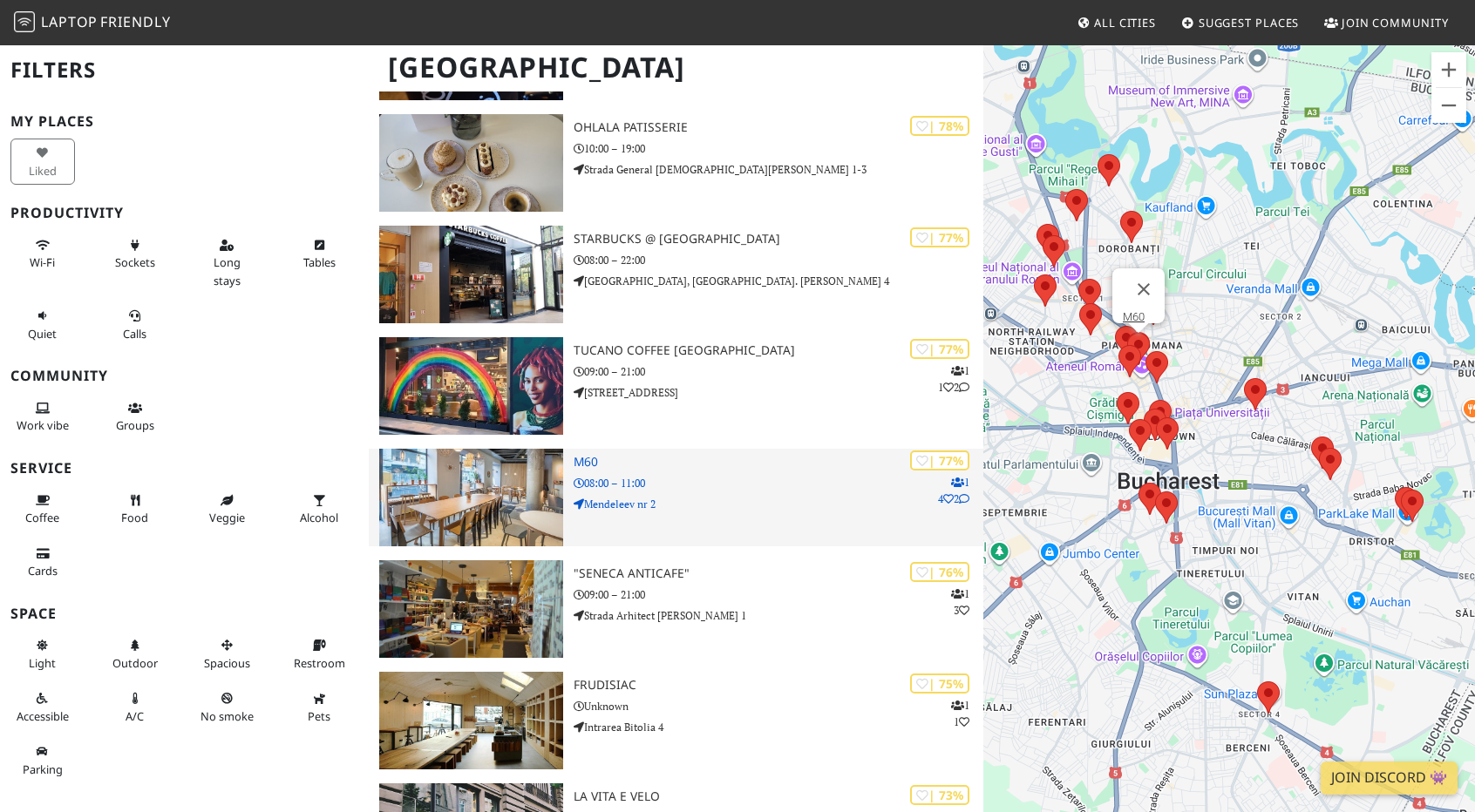
scroll to position [610, 0]
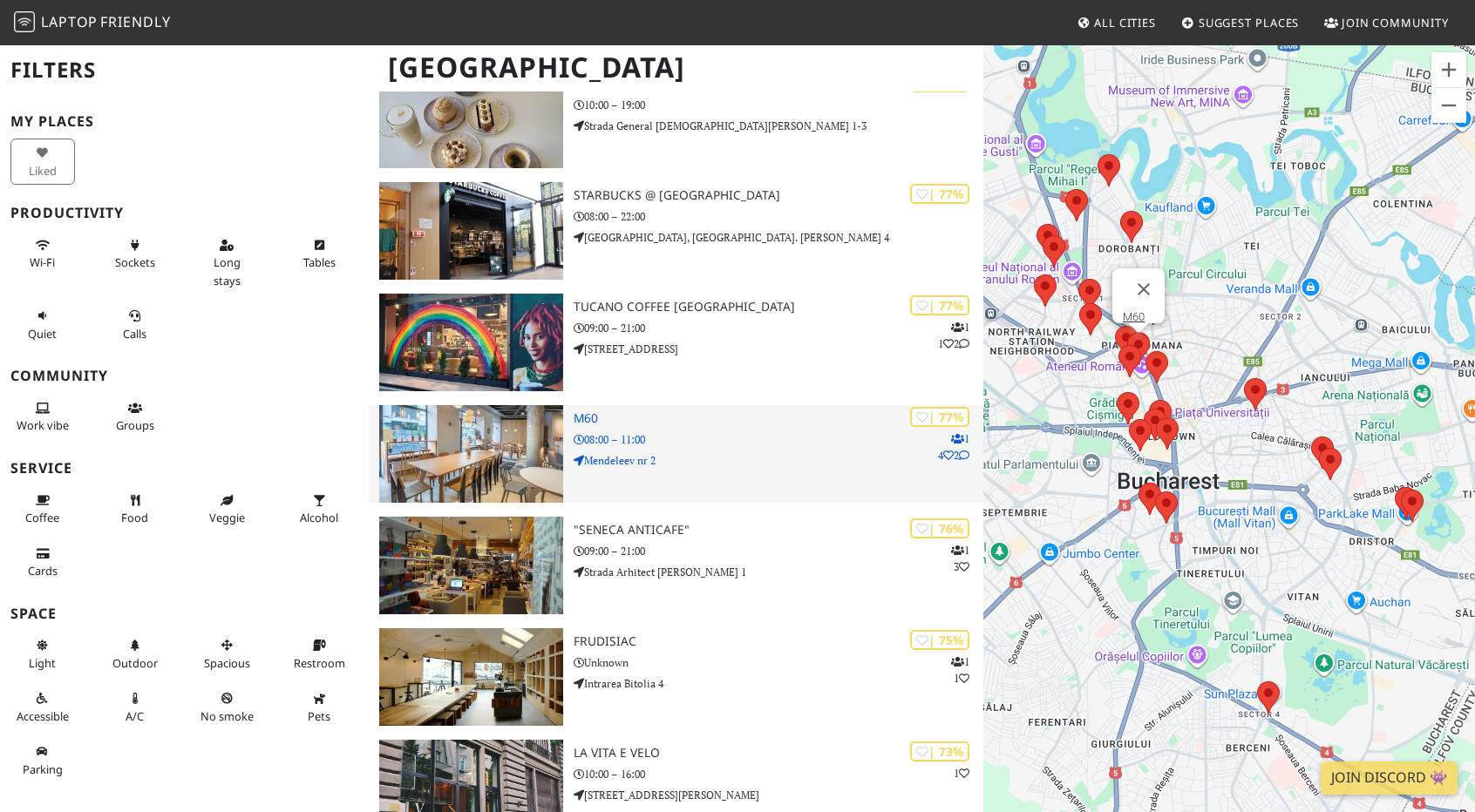
click at [669, 447] on p "08:00 – 11:00" at bounding box center [778, 439] width 410 height 17
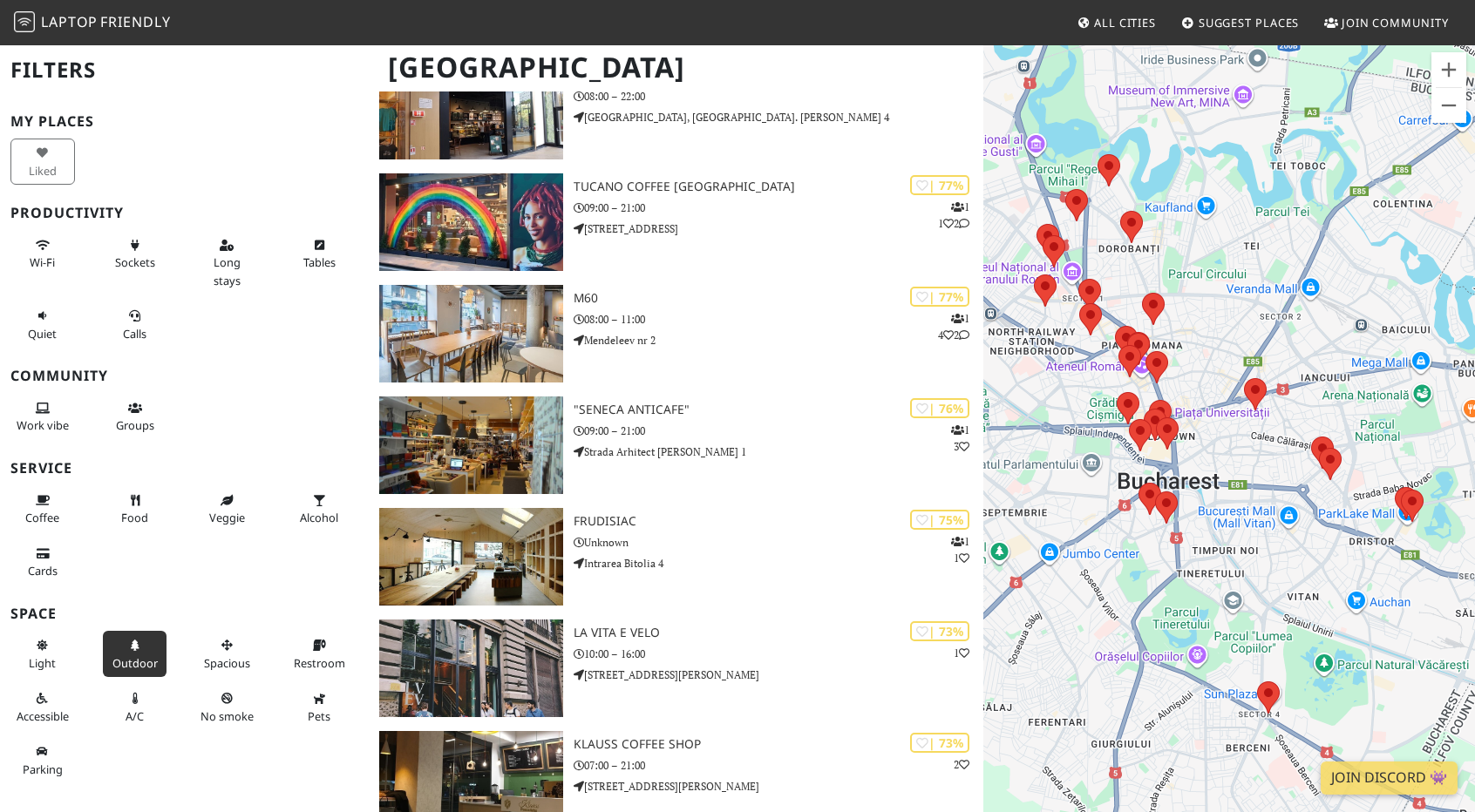
scroll to position [1045, 0]
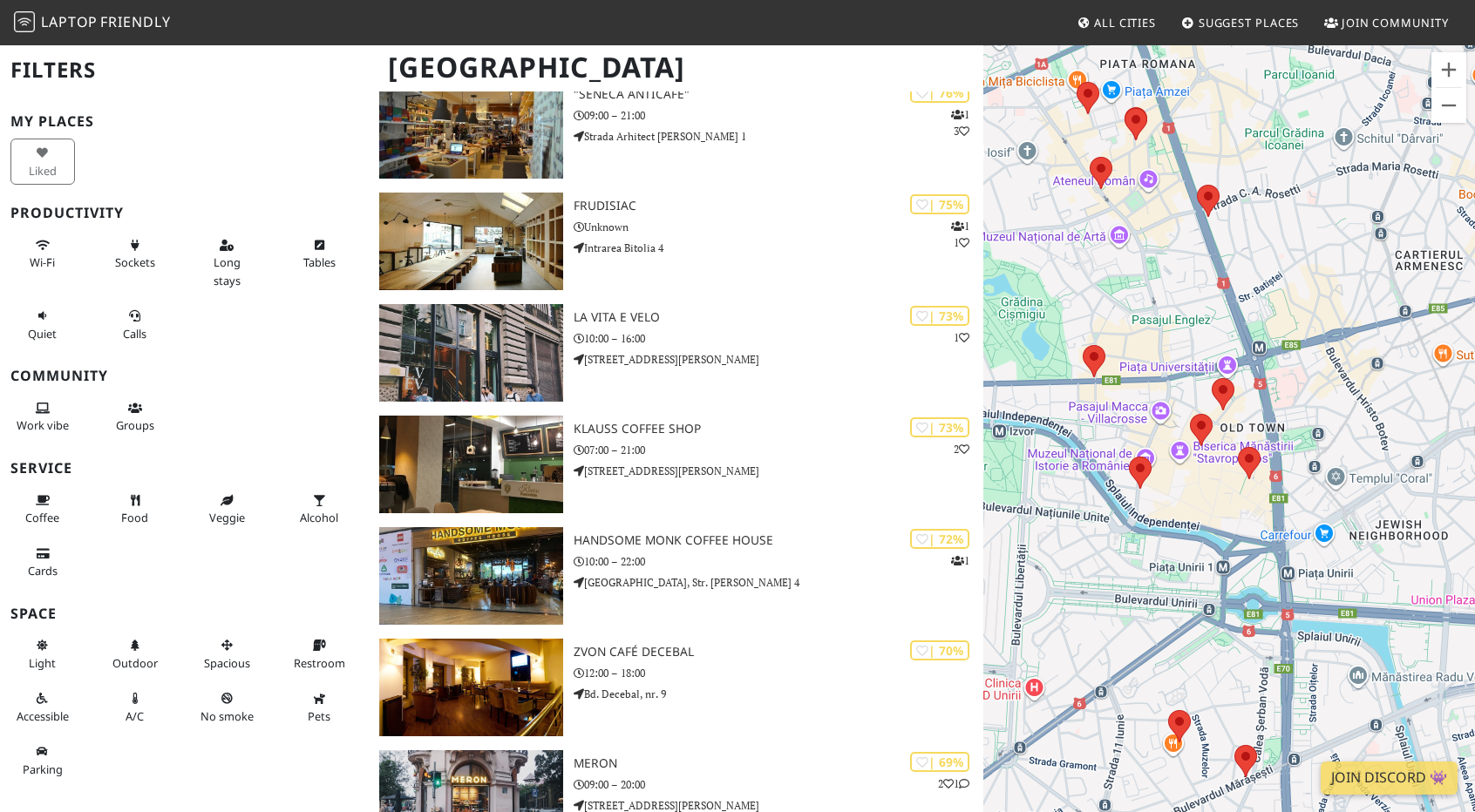
drag, startPoint x: 1110, startPoint y: 409, endPoint x: 1335, endPoint y: 378, distance: 227.1
click at [1340, 375] on div at bounding box center [1229, 450] width 492 height 812
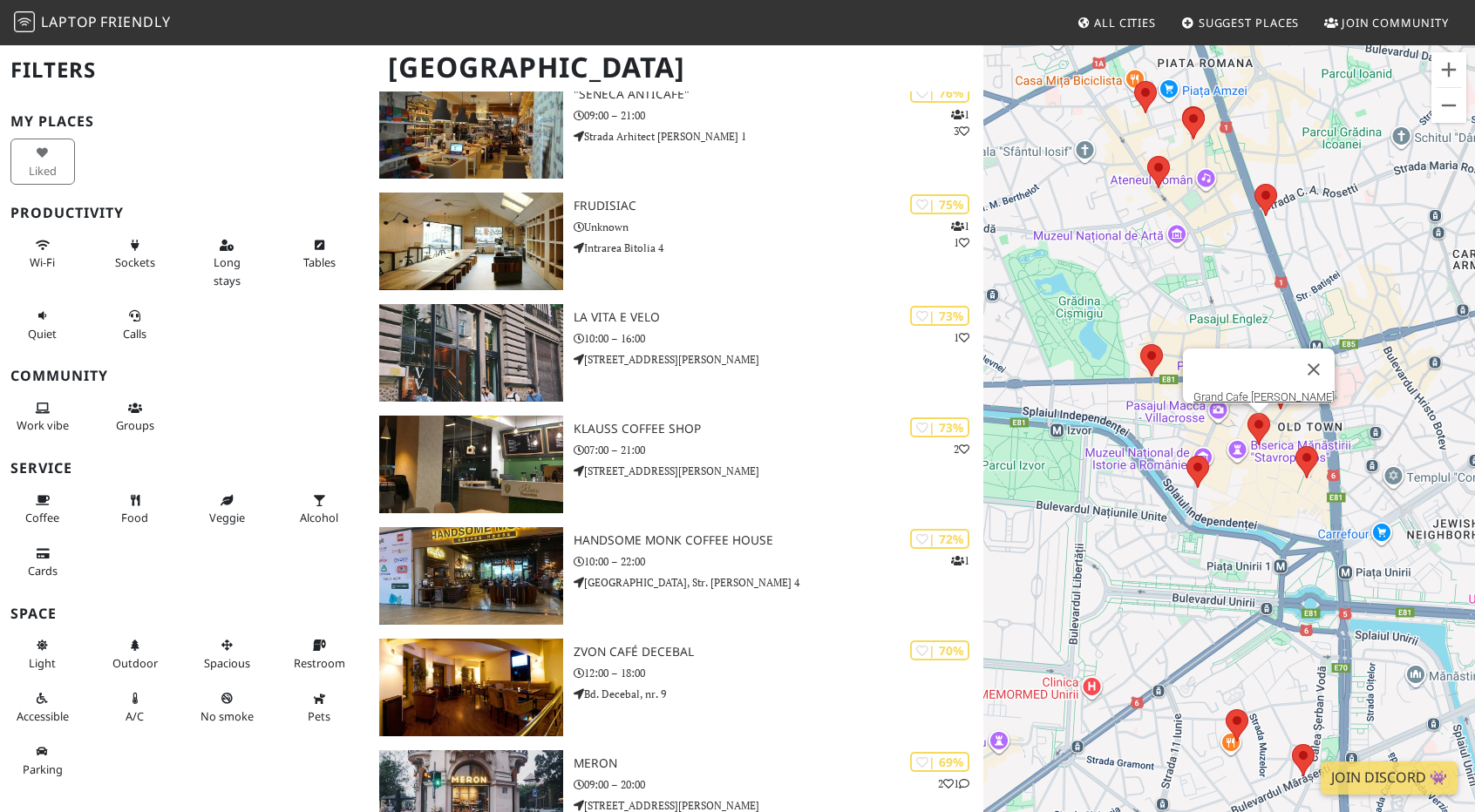
click at [1248, 413] on area at bounding box center [1248, 413] width 0 height 0
click at [1251, 390] on link "Grand Cafe Van Gogh" at bounding box center [1263, 396] width 142 height 13
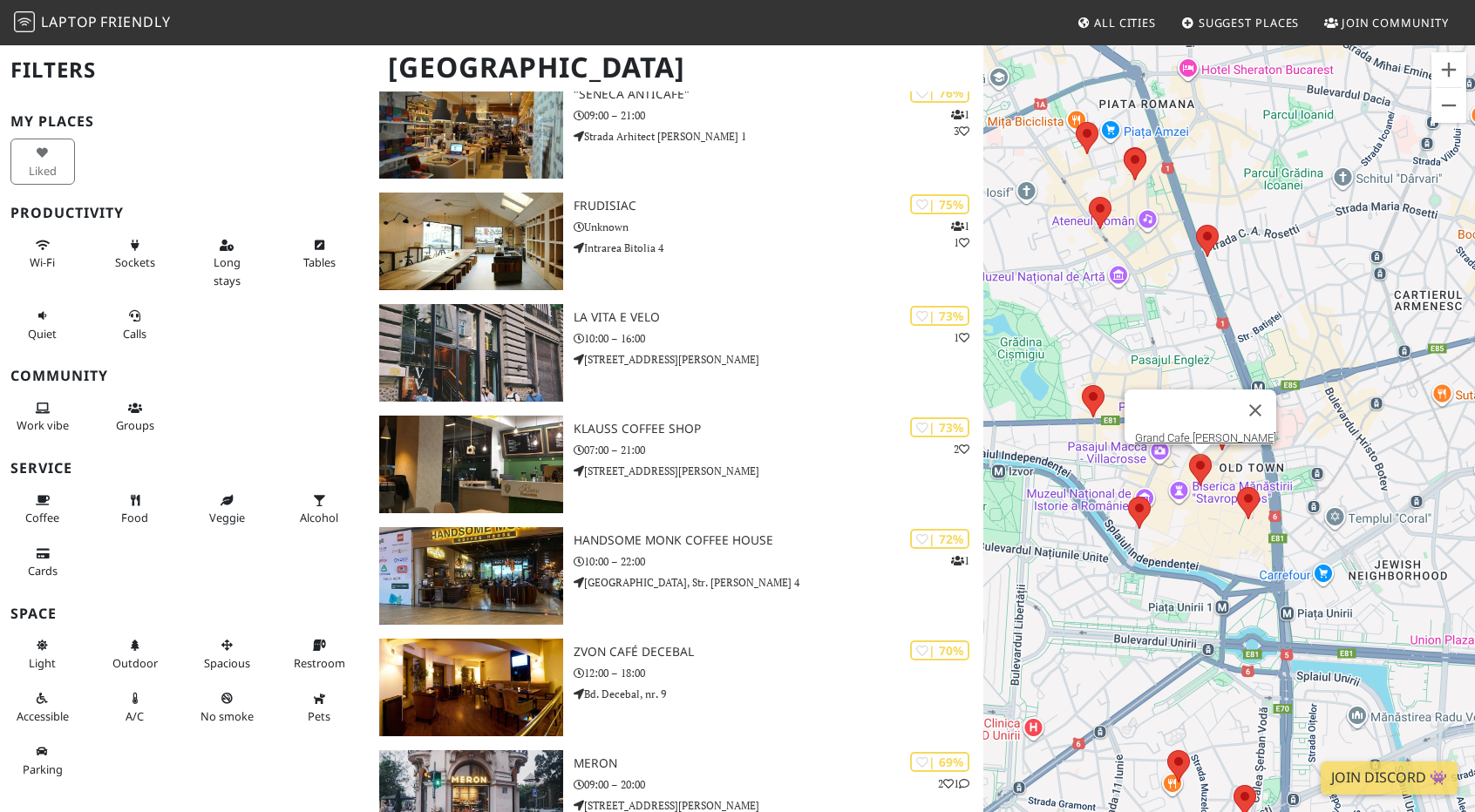
drag, startPoint x: 1269, startPoint y: 483, endPoint x: 1212, endPoint y: 524, distance: 70.2
click at [1210, 524] on div "Grand Cafe Van Gogh" at bounding box center [1229, 450] width 492 height 812
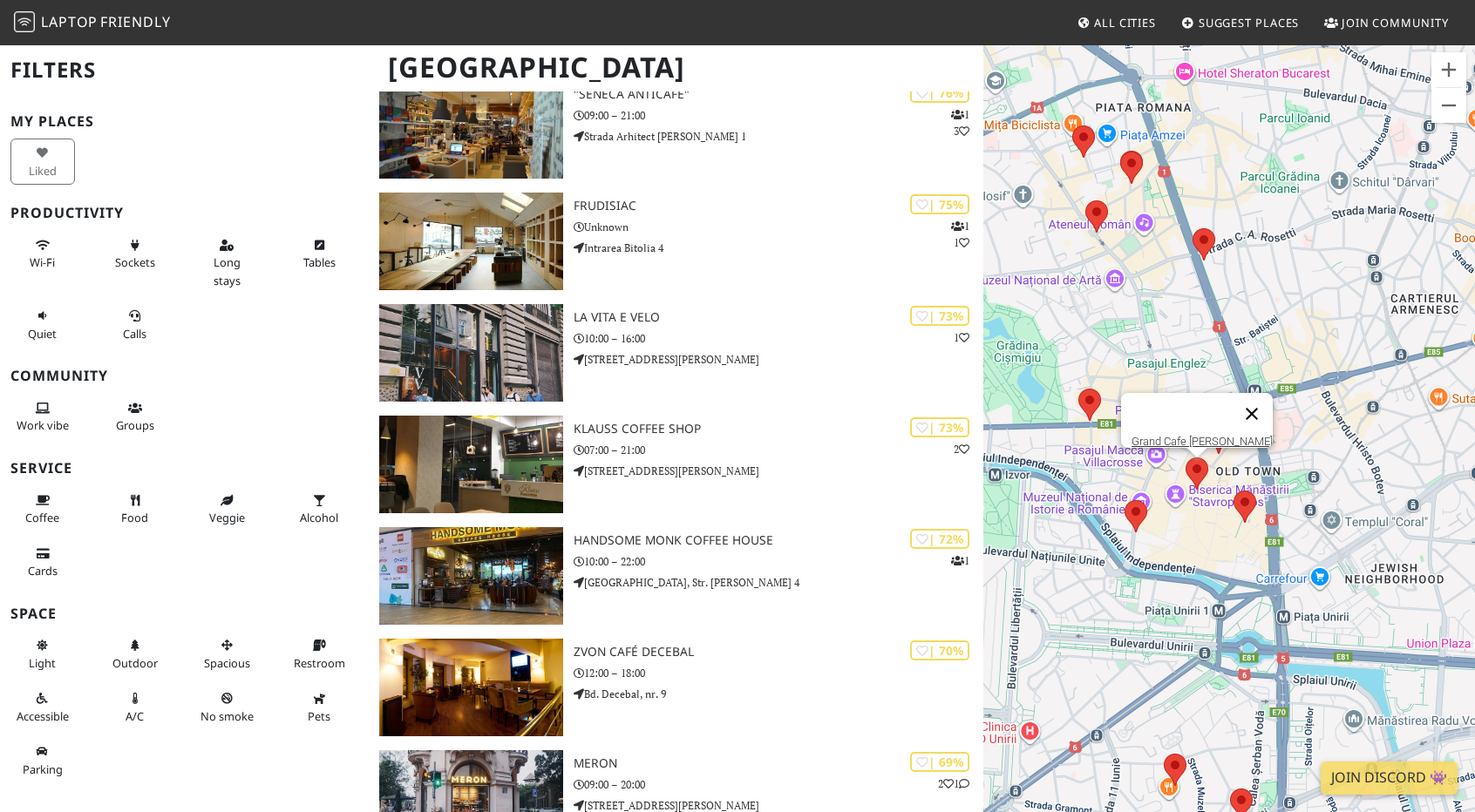
click at [1238, 406] on button "Close" at bounding box center [1251, 414] width 42 height 42
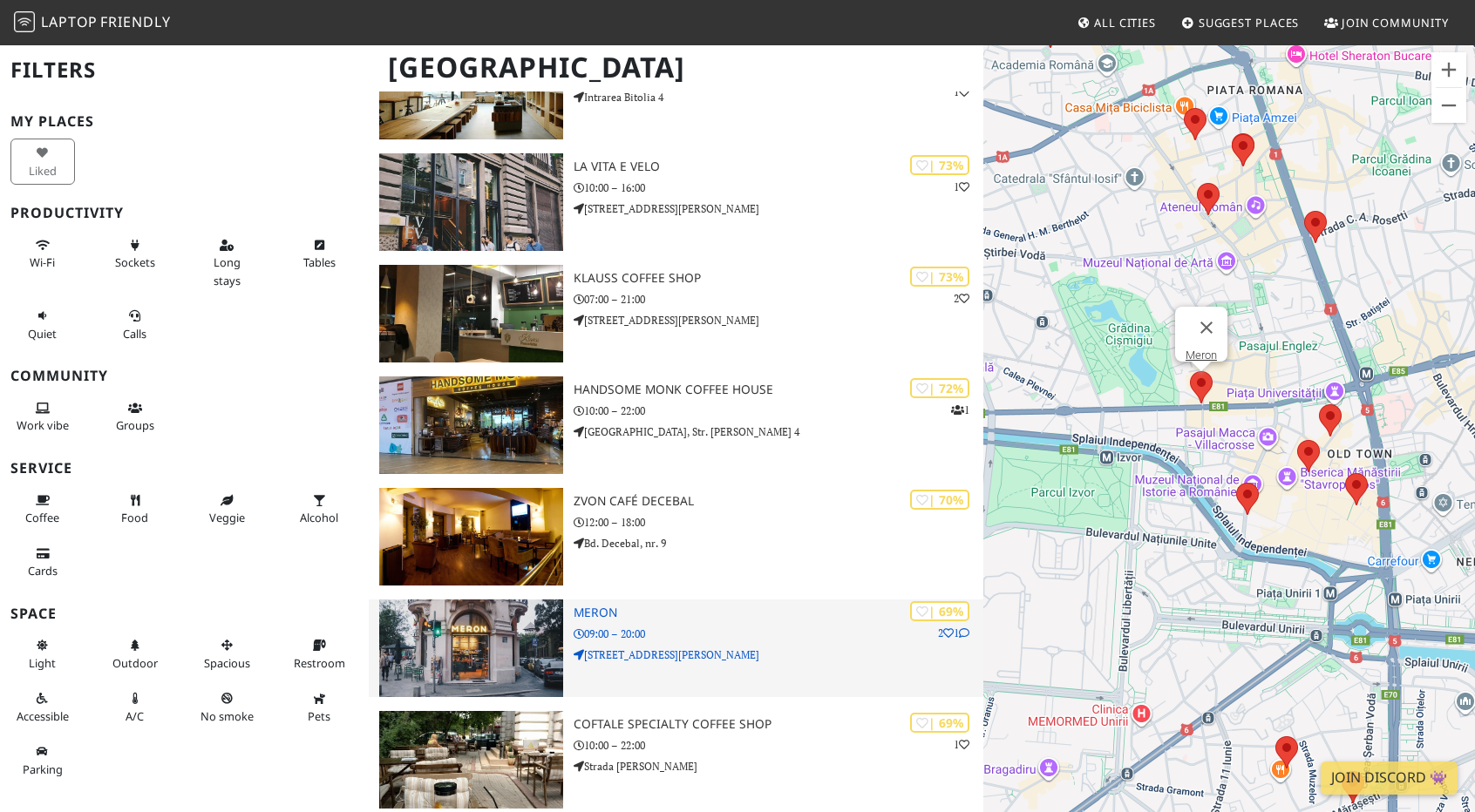
scroll to position [1150, 0]
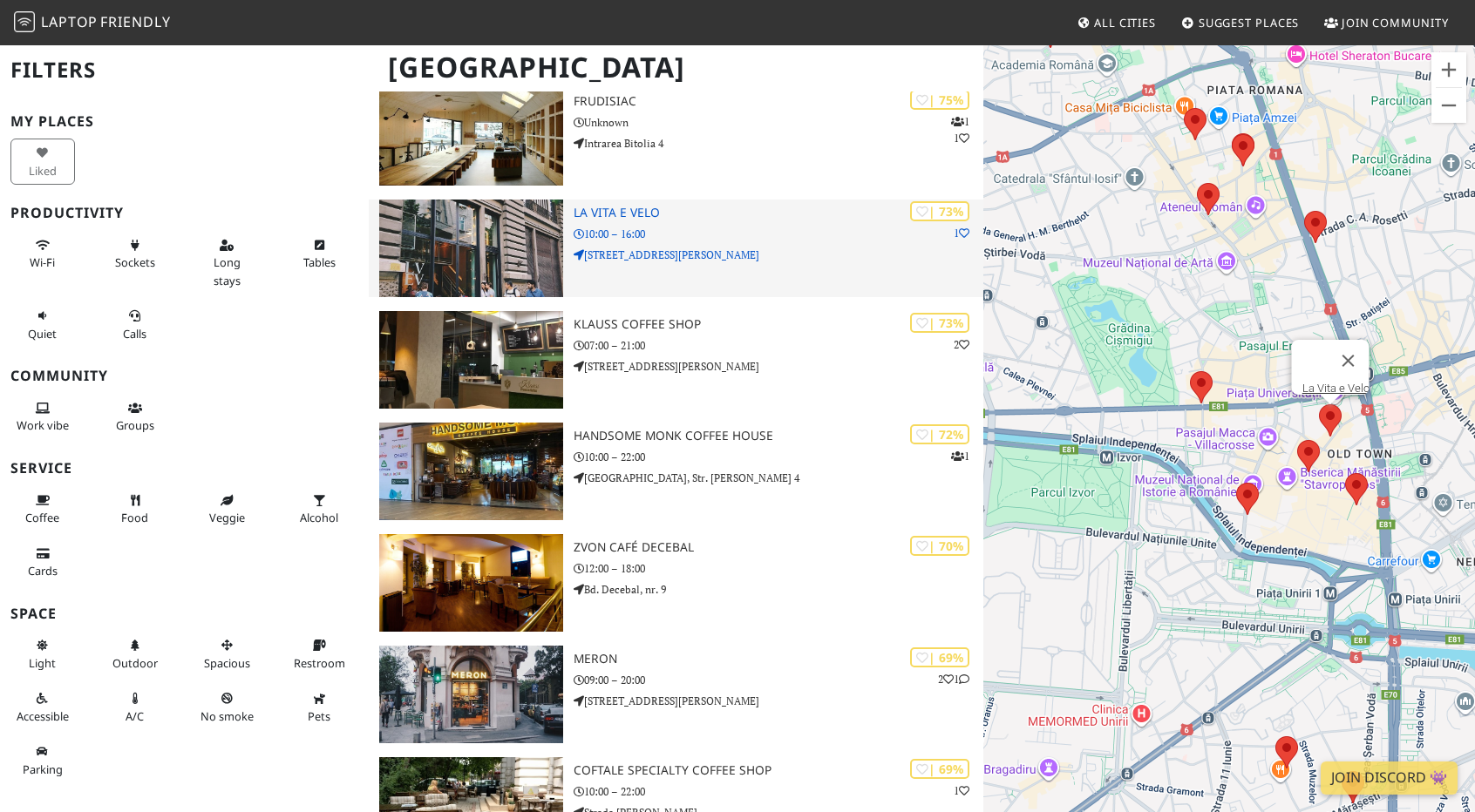
click at [694, 232] on p "10:00 – 16:00" at bounding box center [778, 233] width 410 height 17
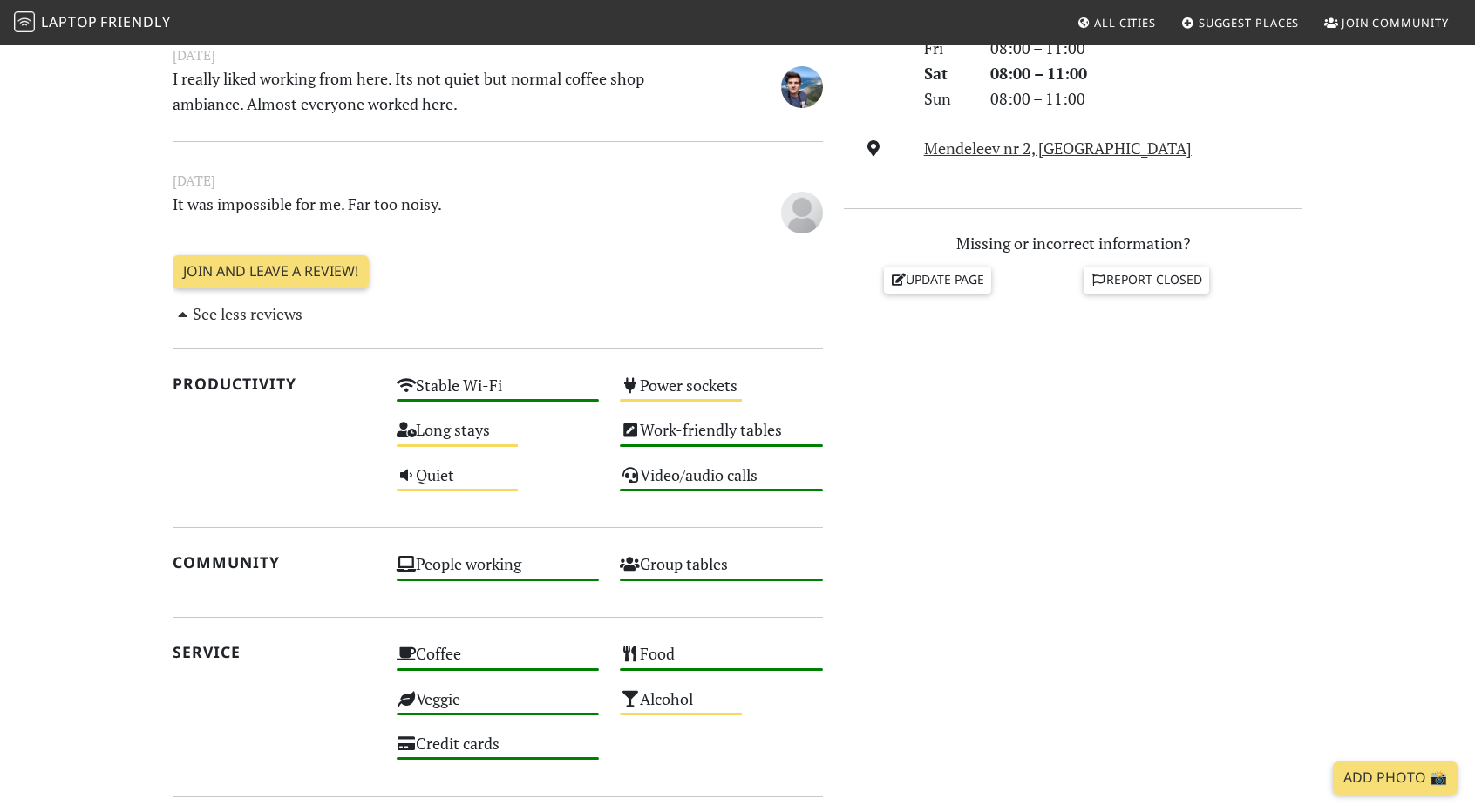
scroll to position [318, 0]
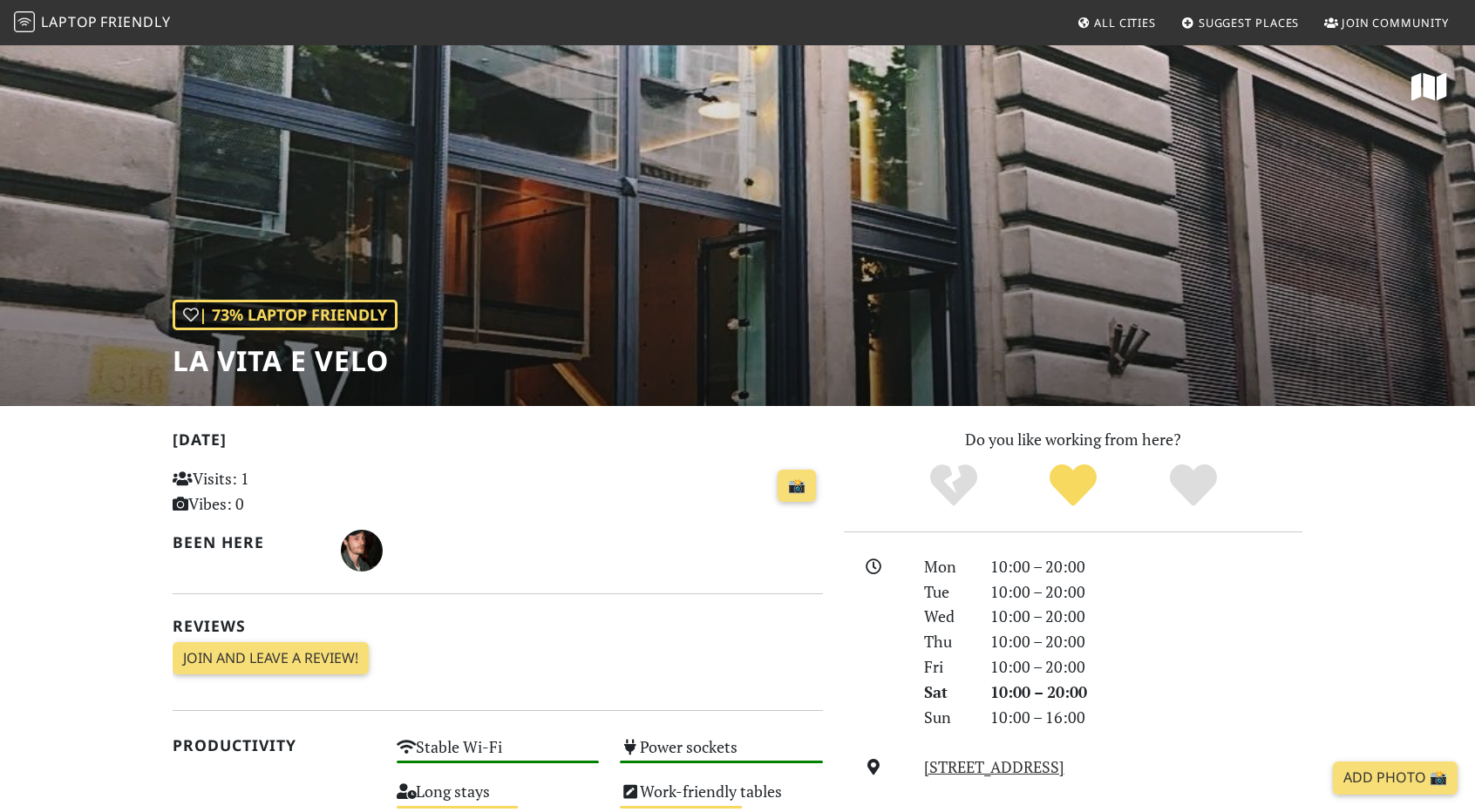
click at [272, 363] on h1 "La Vita e Velo" at bounding box center [285, 361] width 225 height 33
copy div "La Vita e Velo"
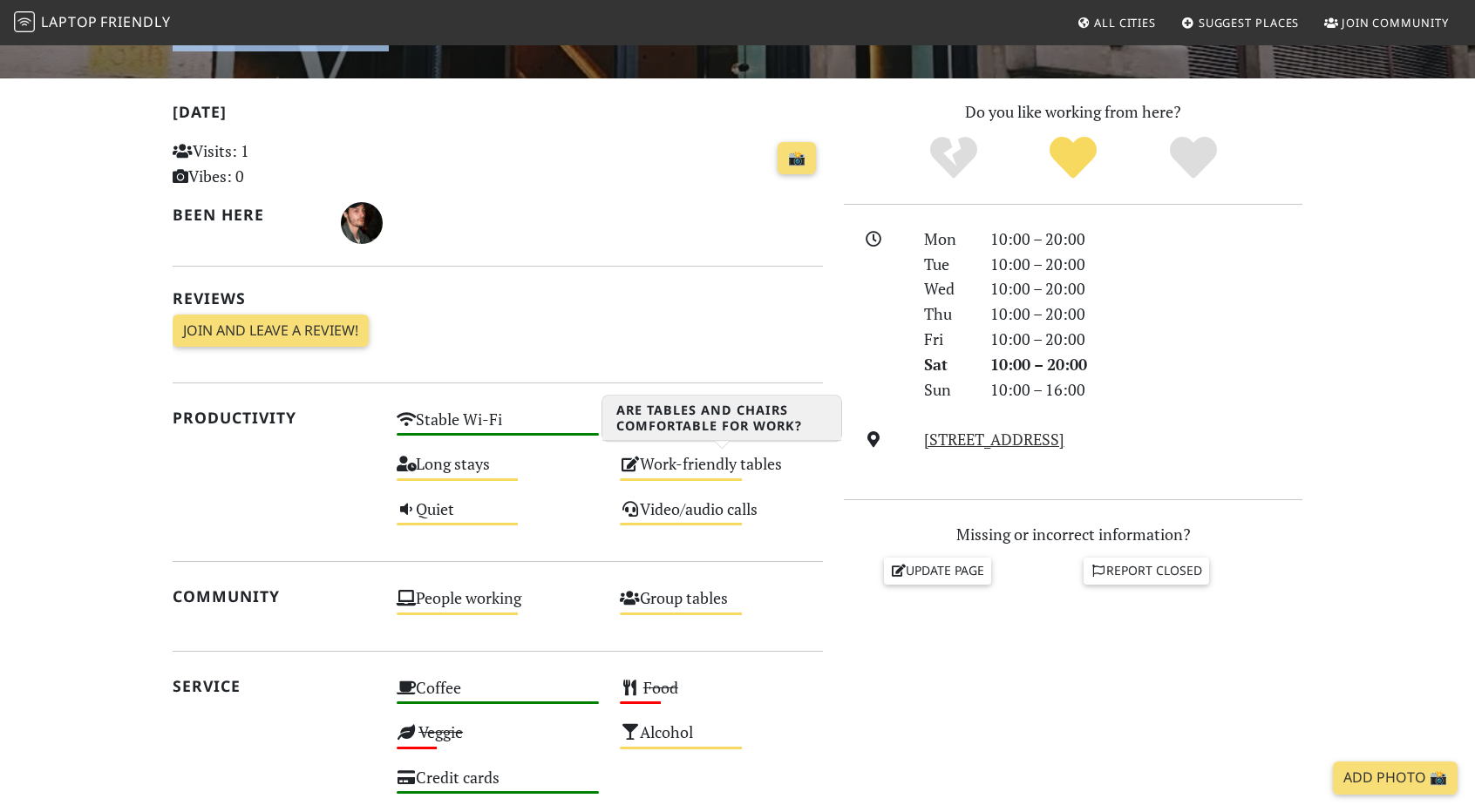
scroll to position [348, 0]
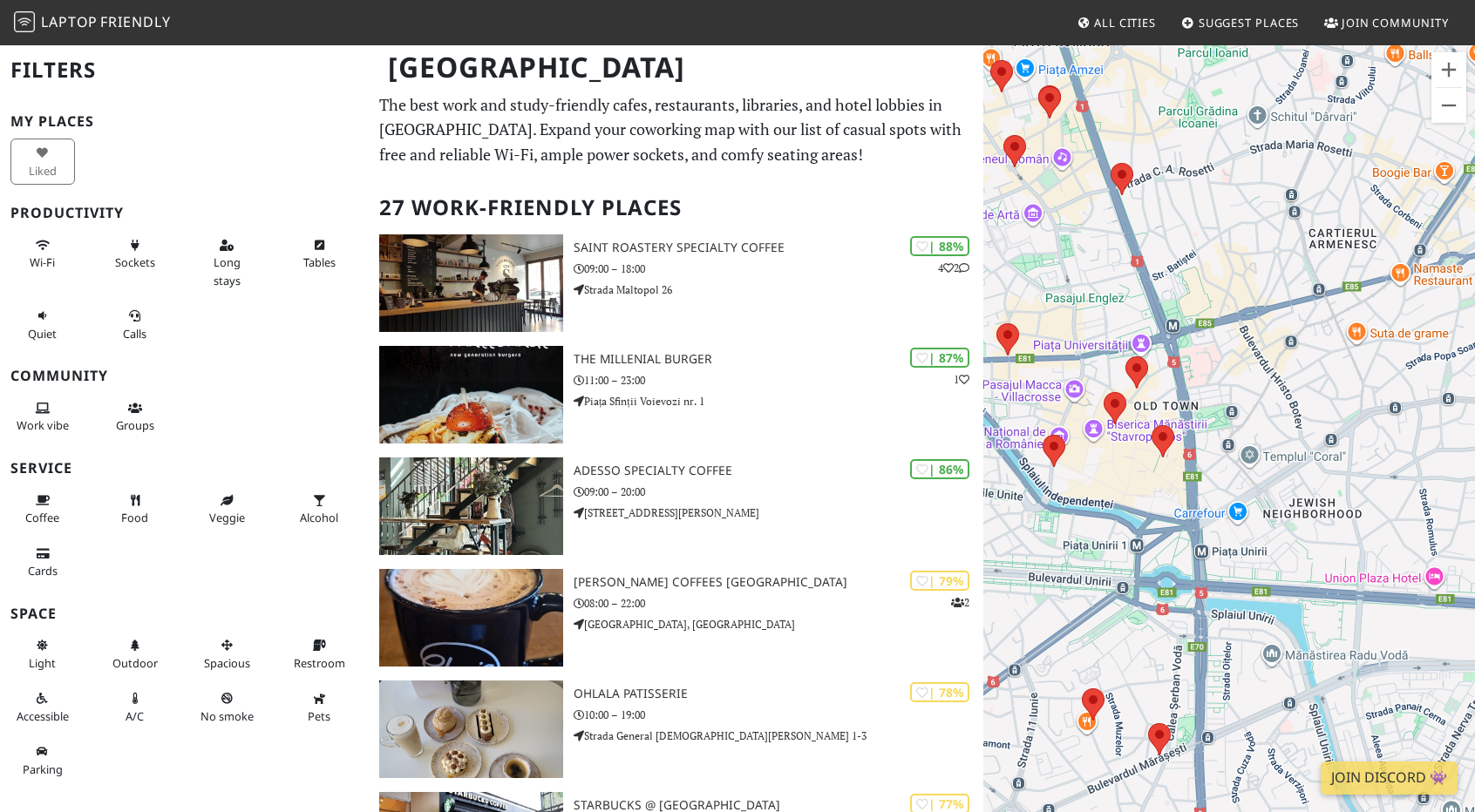
drag, startPoint x: 1013, startPoint y: 370, endPoint x: 1069, endPoint y: 381, distance: 57.1
click at [1069, 381] on div at bounding box center [1229, 450] width 492 height 812
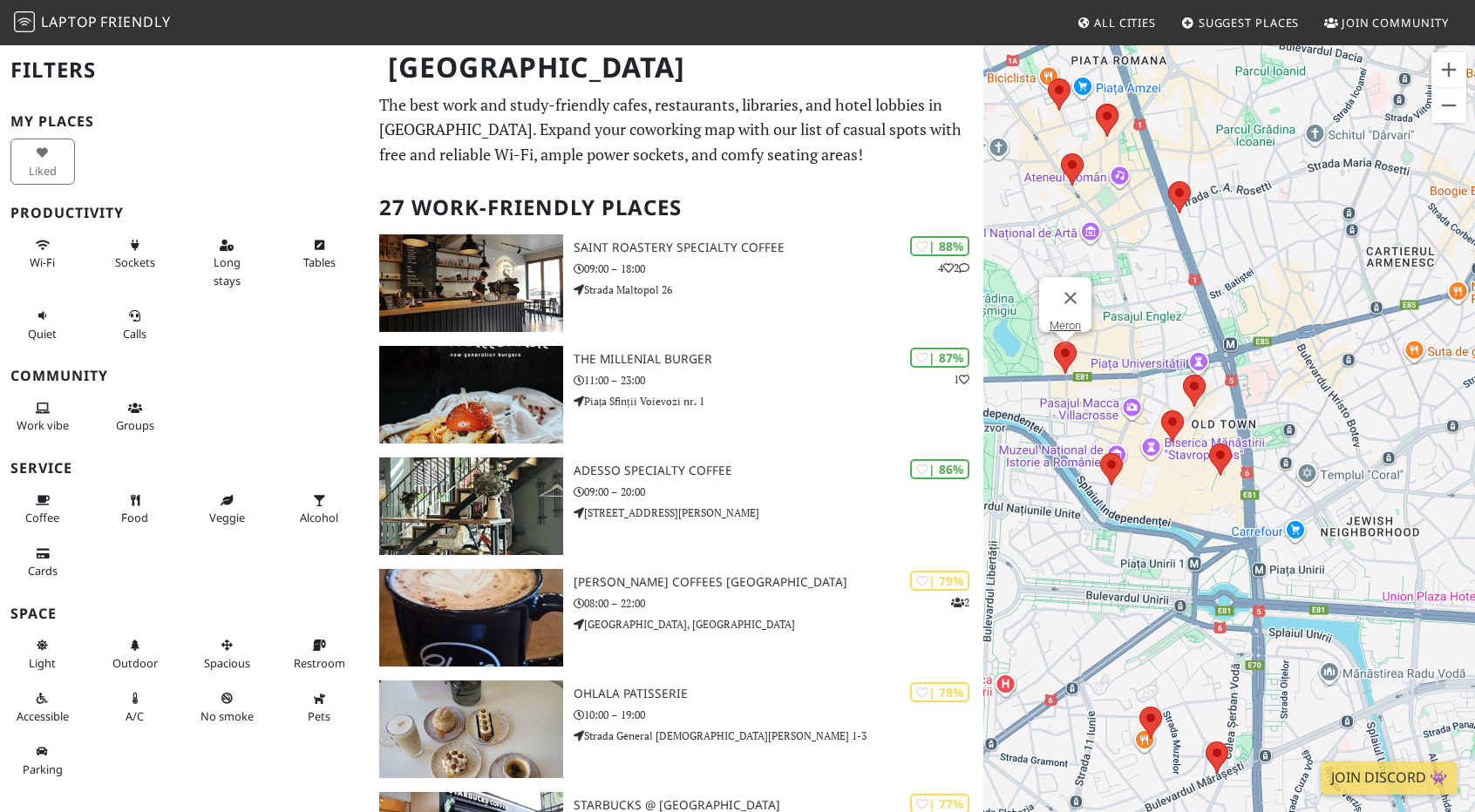
click at [1048, 361] on div "Meron" at bounding box center [1229, 450] width 492 height 812
click at [1053, 342] on area at bounding box center [1053, 342] width 0 height 0
click at [1065, 319] on link "Meron" at bounding box center [1065, 325] width 31 height 13
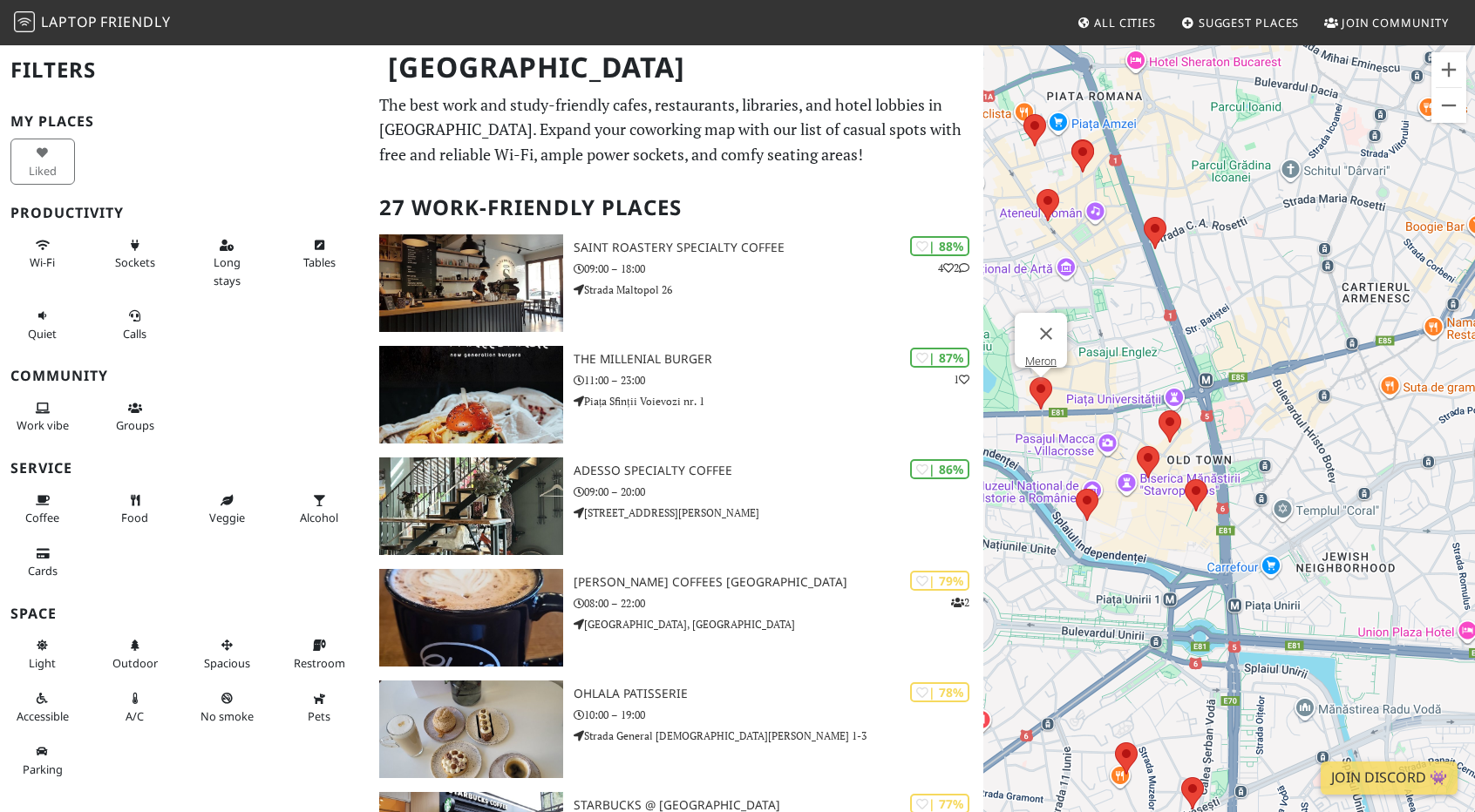
drag, startPoint x: 1111, startPoint y: 381, endPoint x: 1086, endPoint y: 408, distance: 36.8
click at [1086, 408] on div "Meron" at bounding box center [1229, 450] width 492 height 812
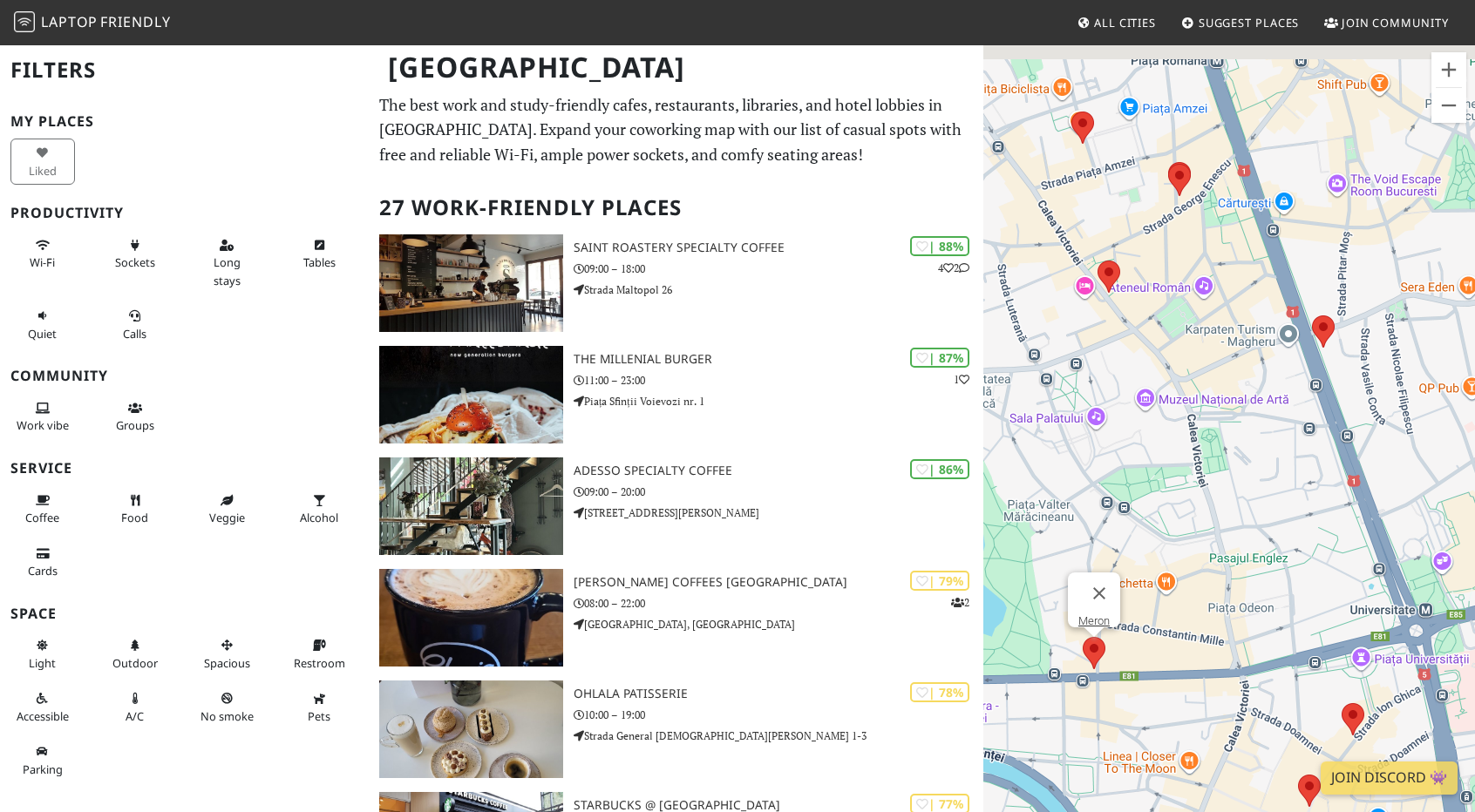
drag, startPoint x: 1048, startPoint y: 290, endPoint x: 1262, endPoint y: 589, distance: 367.7
click at [1262, 589] on div "Meron" at bounding box center [1229, 450] width 492 height 812
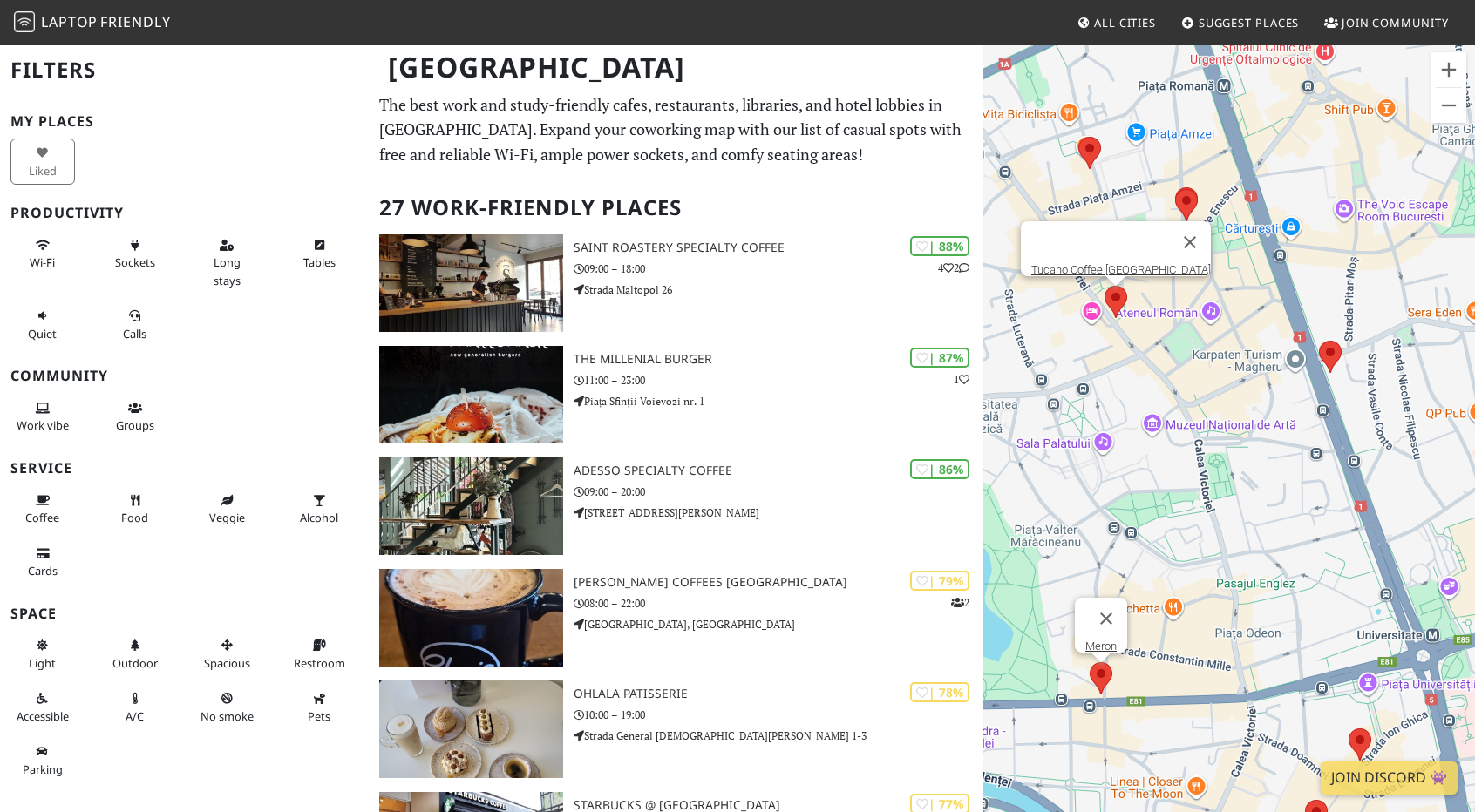
click at [1104, 286] on area at bounding box center [1104, 286] width 0 height 0
click at [1108, 264] on link "Tucano Coffee [GEOGRAPHIC_DATA]" at bounding box center [1121, 269] width 180 height 13
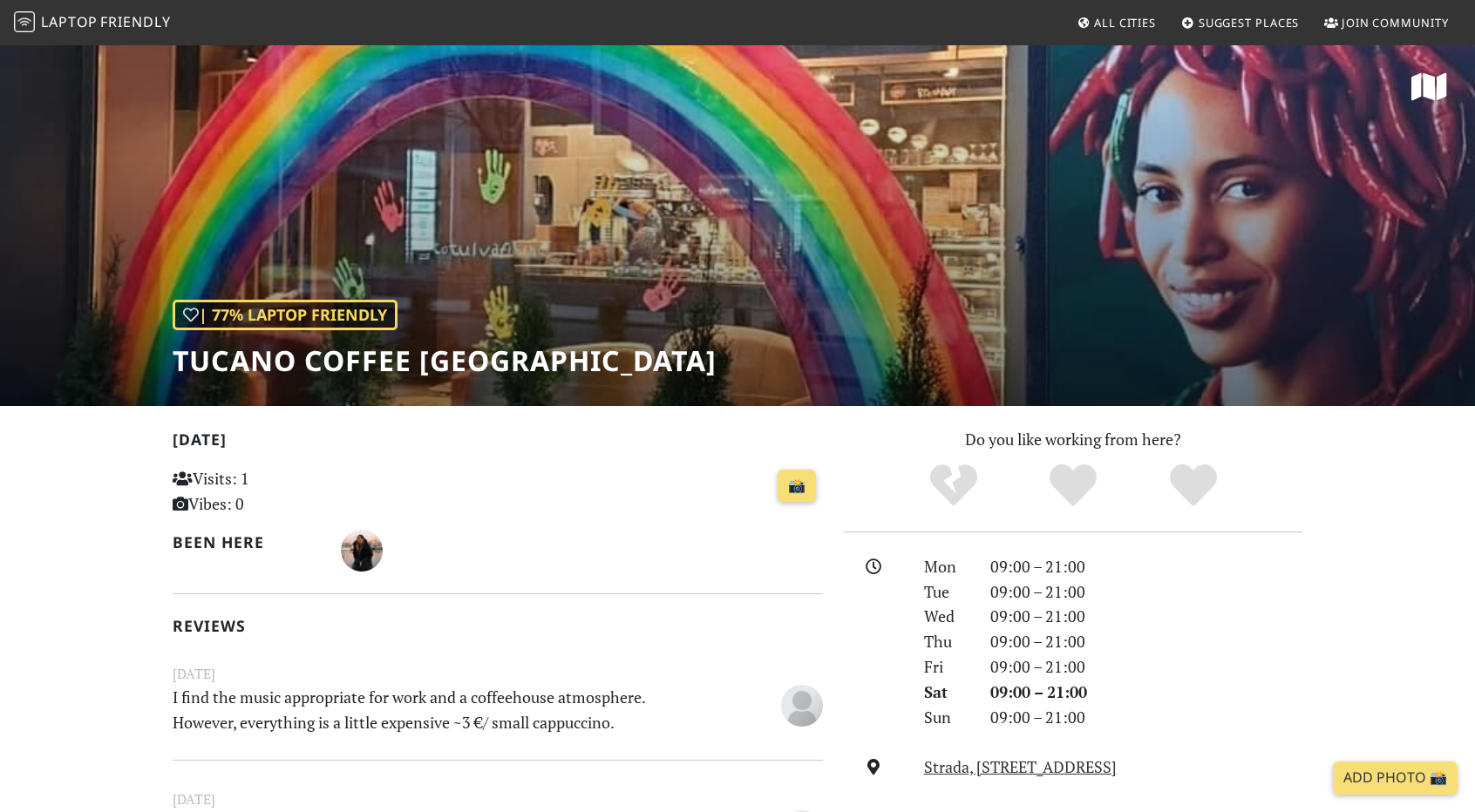
click at [491, 354] on h1 "Tucano Coffee [GEOGRAPHIC_DATA]" at bounding box center [444, 361] width 544 height 33
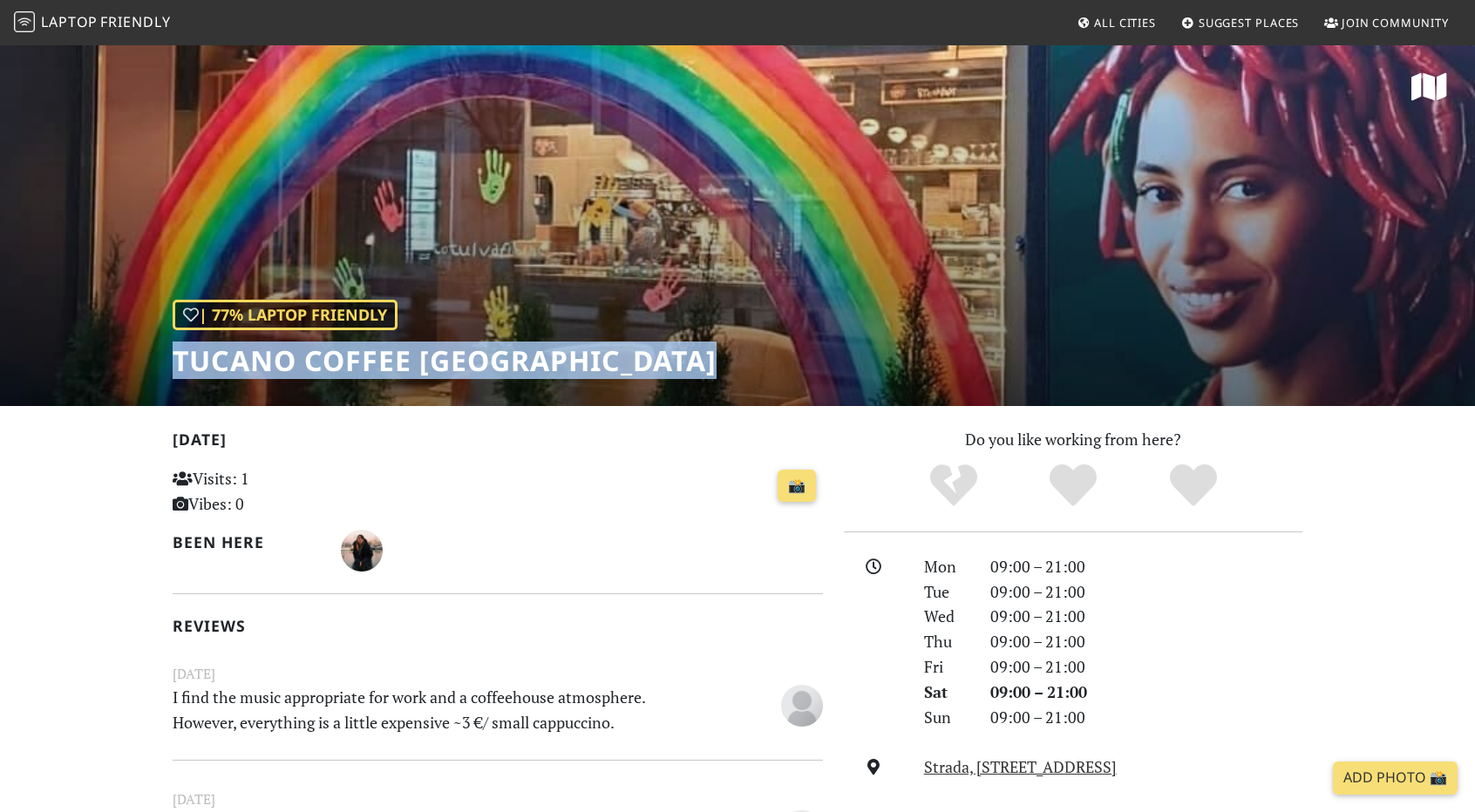
click at [491, 354] on h1 "Tucano Coffee [GEOGRAPHIC_DATA]" at bounding box center [444, 361] width 544 height 33
copy div "Tucano Coffee [GEOGRAPHIC_DATA]"
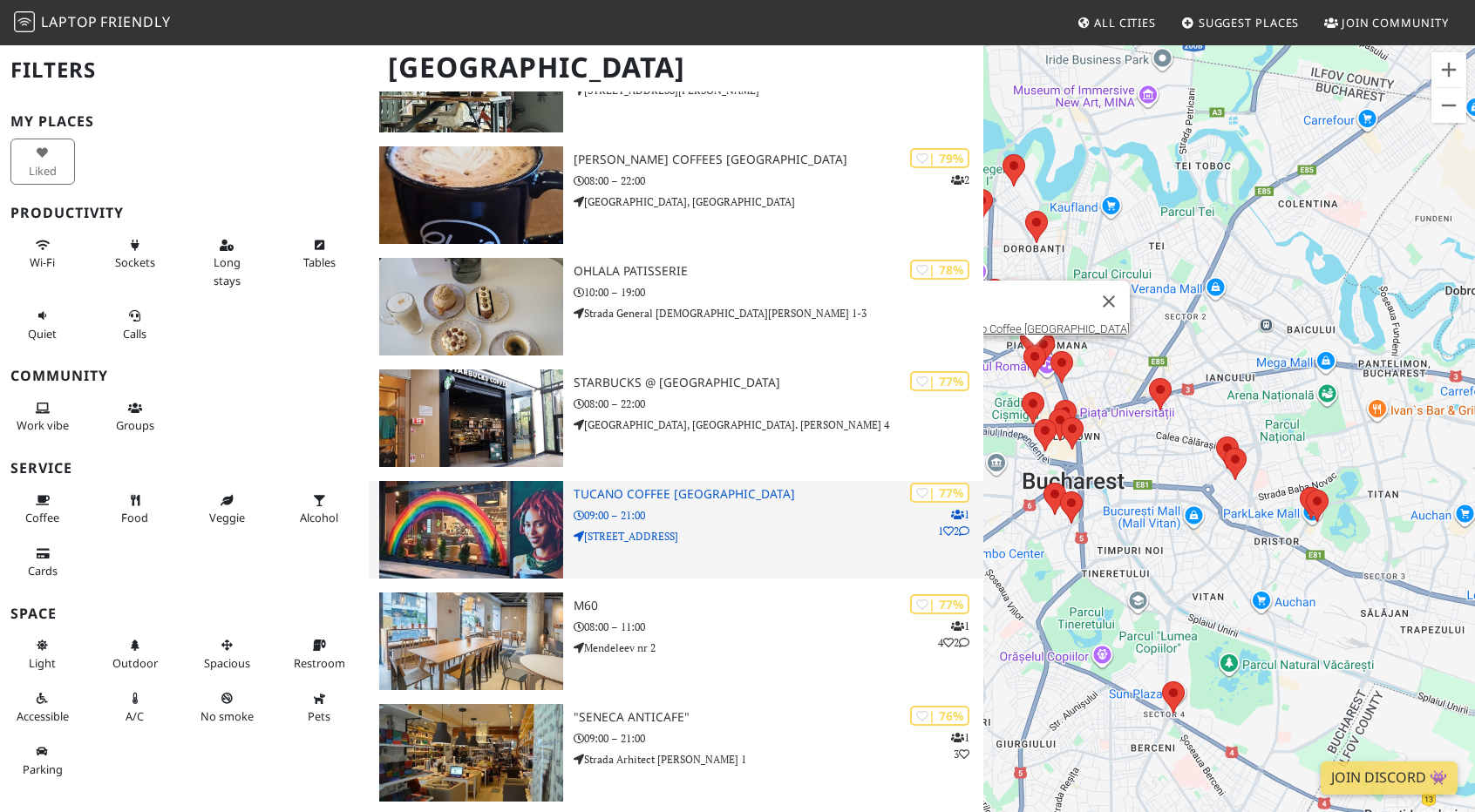
scroll to position [435, 0]
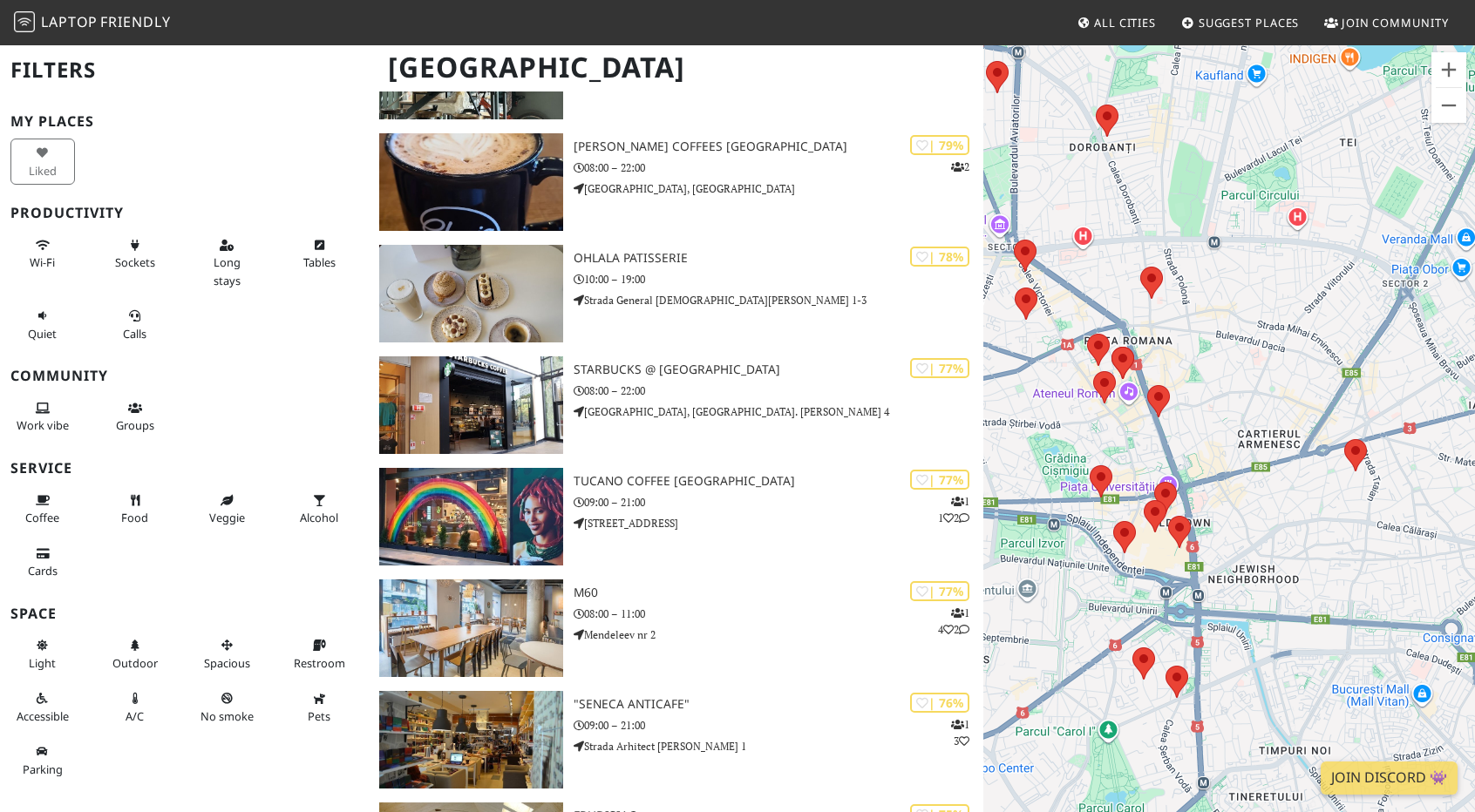
drag, startPoint x: 1126, startPoint y: 363, endPoint x: 1189, endPoint y: 402, distance: 74.1
click at [1260, 409] on div at bounding box center [1229, 450] width 492 height 812
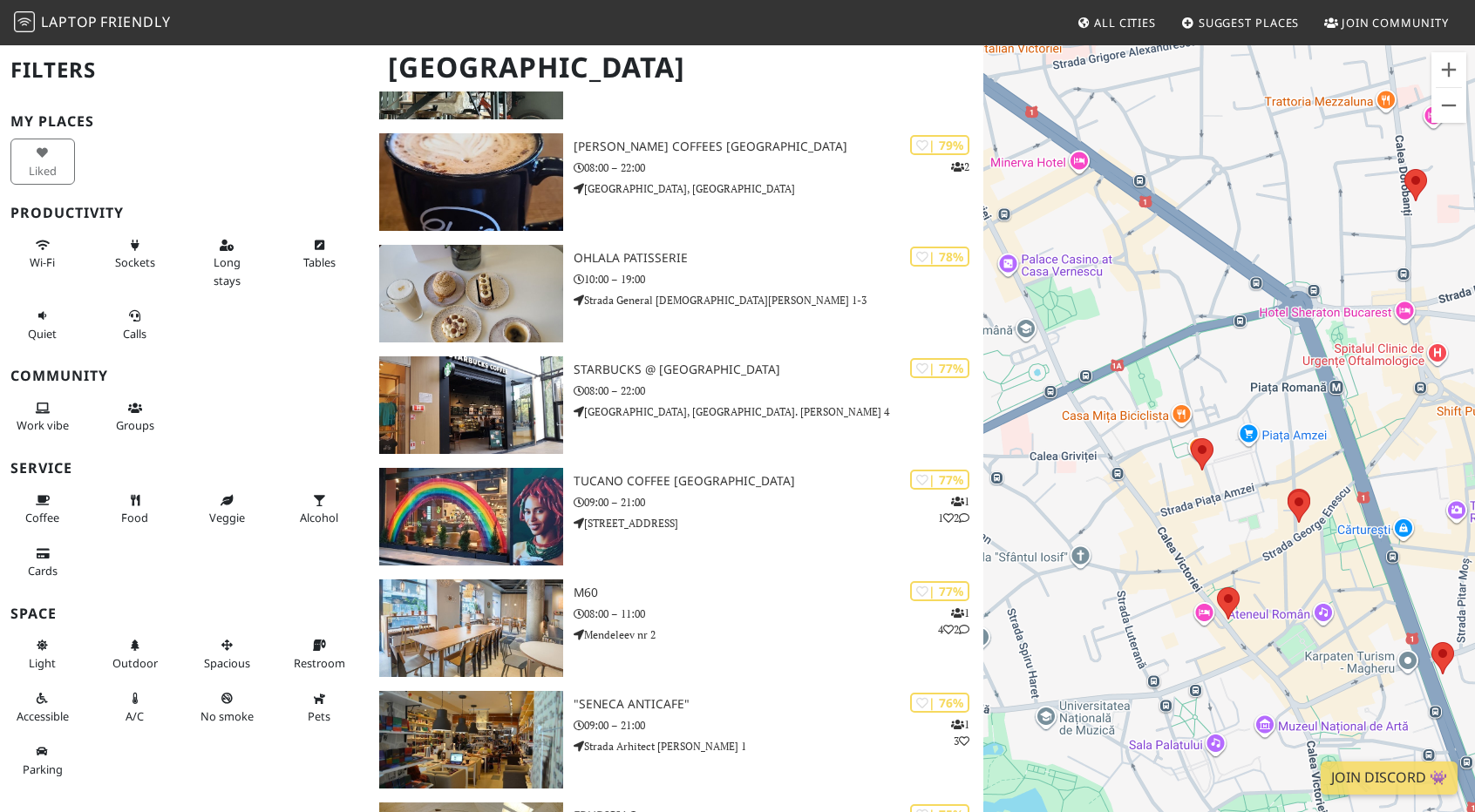
drag, startPoint x: 1260, startPoint y: 567, endPoint x: 1133, endPoint y: 443, distance: 177.5
click at [1127, 443] on div at bounding box center [1229, 450] width 492 height 812
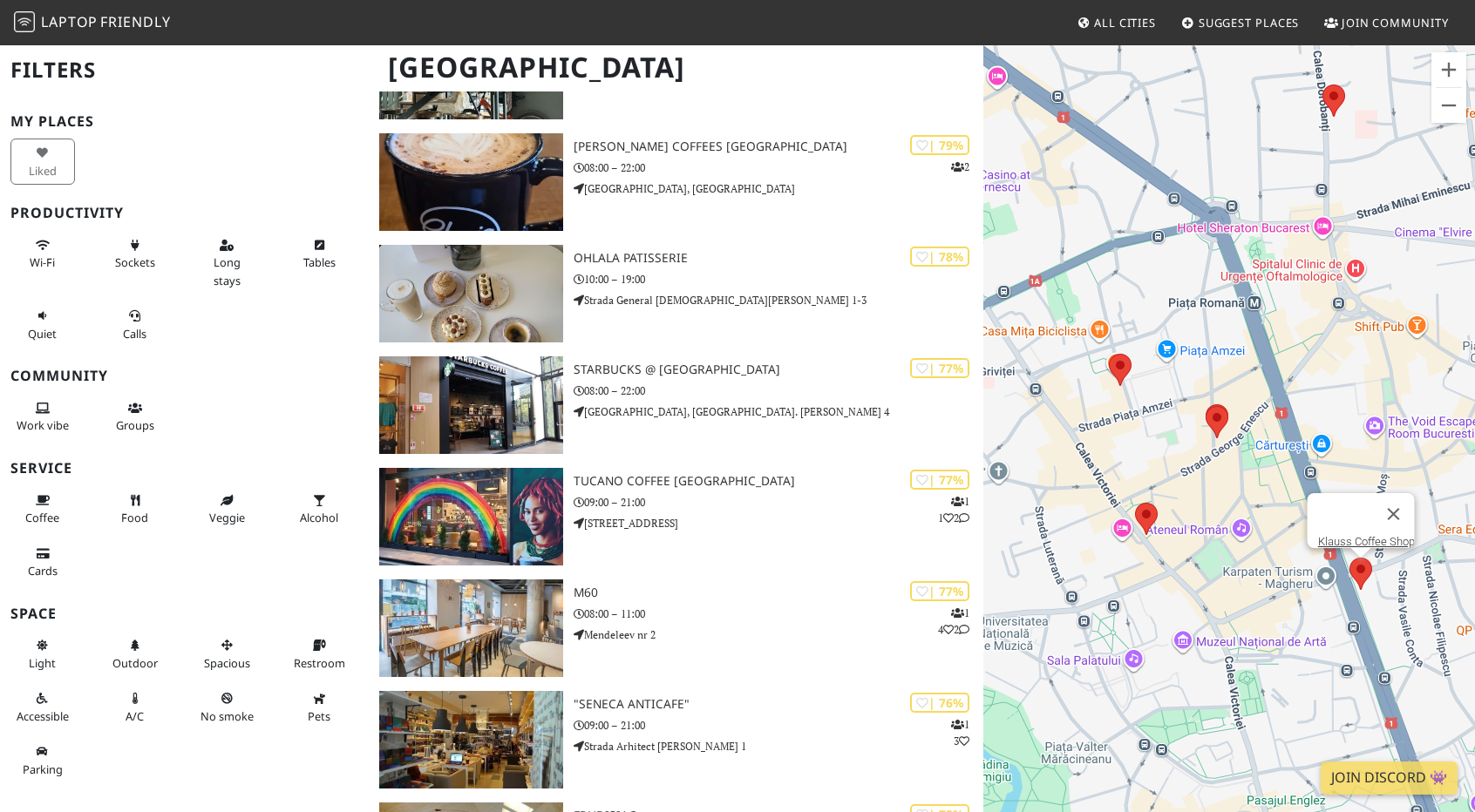
click at [1349, 557] on area at bounding box center [1349, 557] width 0 height 0
click at [1363, 516] on div at bounding box center [1345, 513] width 55 height 42
click at [1361, 535] on link "Klauss Coffee Shop" at bounding box center [1366, 541] width 97 height 13
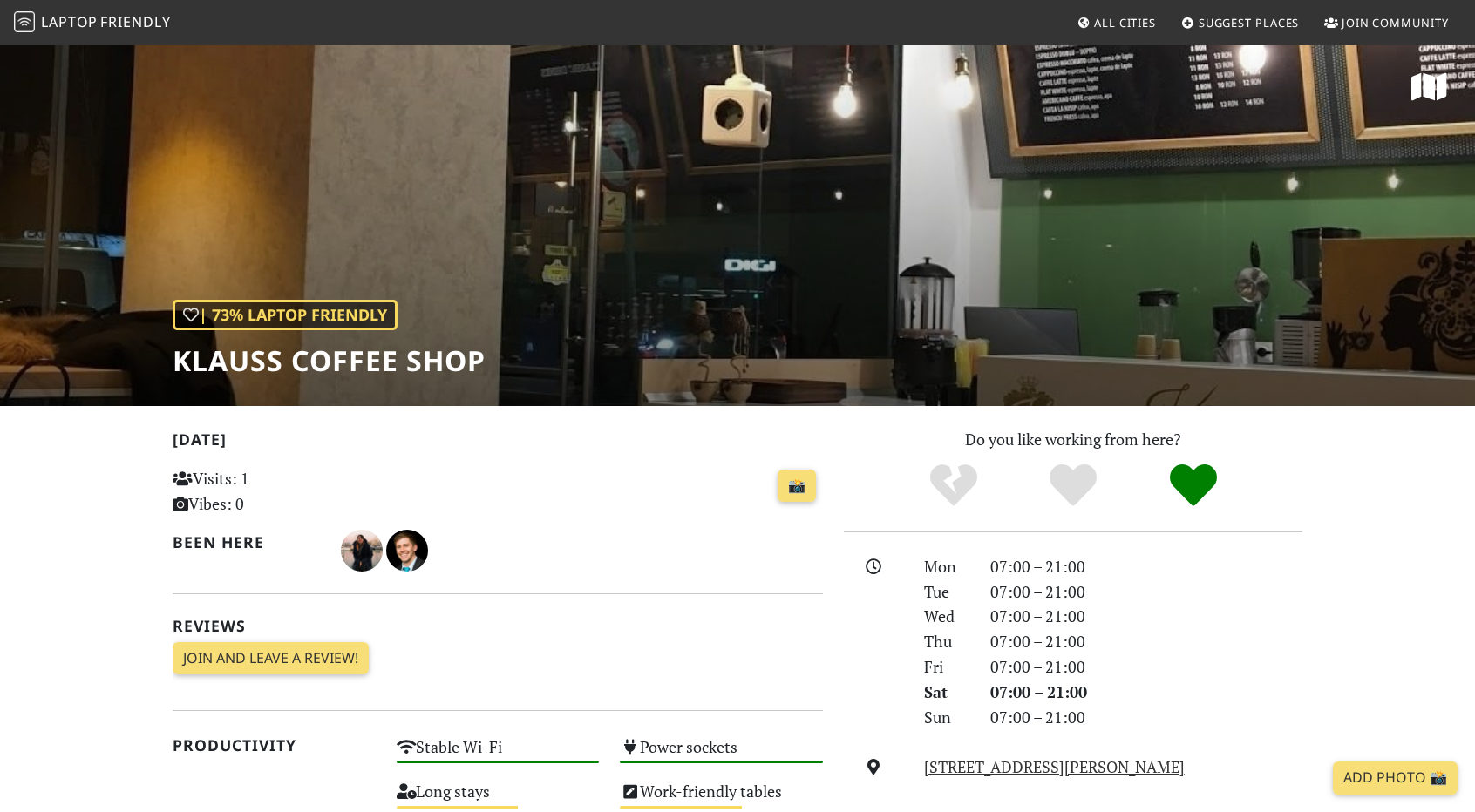
click at [214, 348] on h1 "Klauss Coffee Shop" at bounding box center [329, 361] width 312 height 33
click at [215, 348] on h1 "Klauss Coffee Shop" at bounding box center [329, 361] width 312 height 33
drag, startPoint x: 215, startPoint y: 348, endPoint x: 232, endPoint y: 358, distance: 19.7
click at [215, 348] on h1 "Klauss Coffee Shop" at bounding box center [329, 361] width 312 height 33
copy div "Klauss Coffee Shop"
